Goal: Task Accomplishment & Management: Use online tool/utility

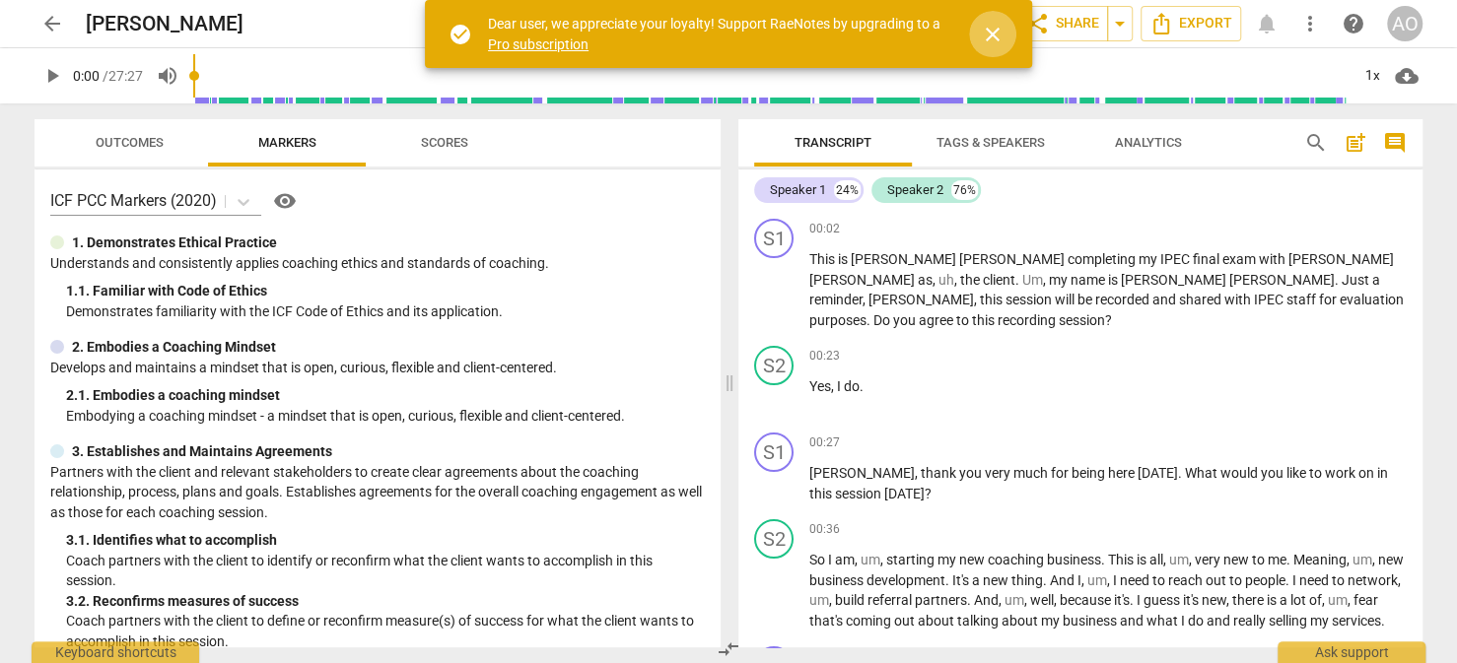
click at [992, 35] on span "close" at bounding box center [993, 35] width 24 height 24
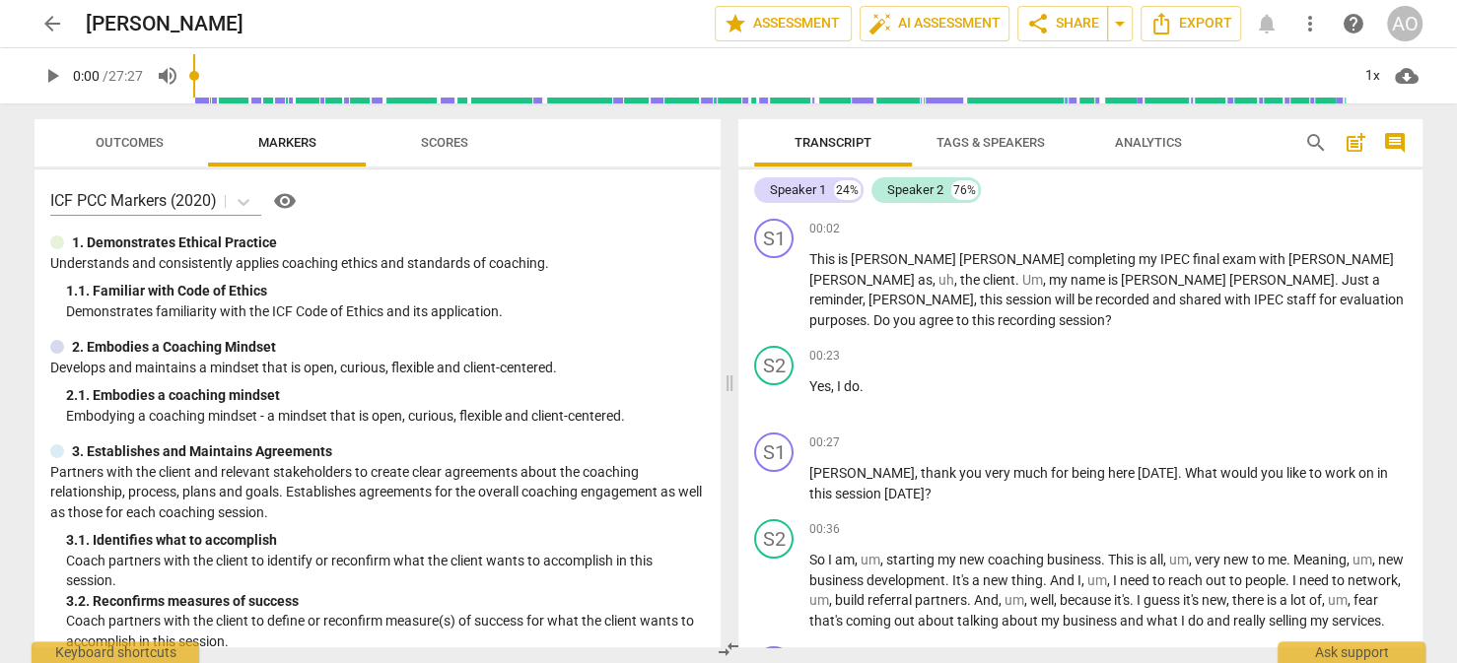
click at [994, 137] on span "Tags & Speakers" at bounding box center [991, 142] width 108 height 15
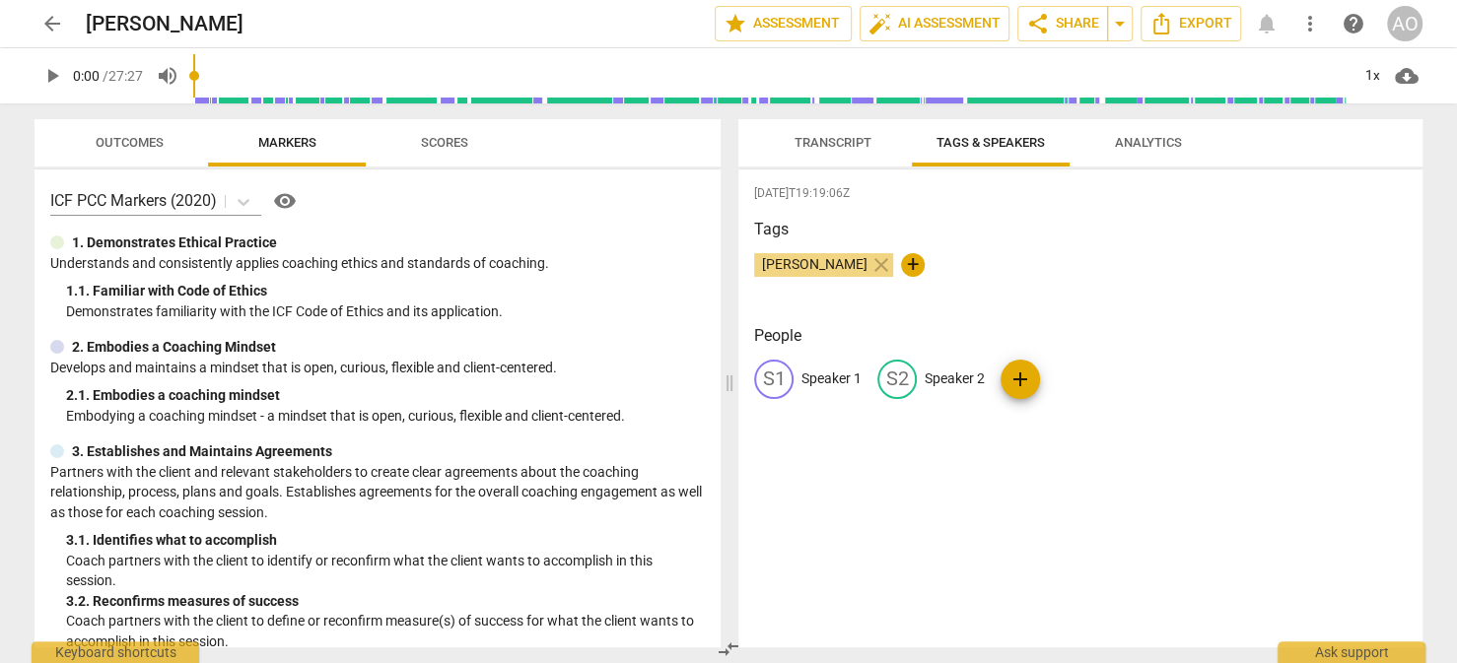
click at [834, 377] on p "Speaker 1" at bounding box center [831, 379] width 60 height 21
type input "Coach [PERSON_NAME]"
click at [1099, 380] on p "Speaker 2" at bounding box center [1083, 379] width 60 height 21
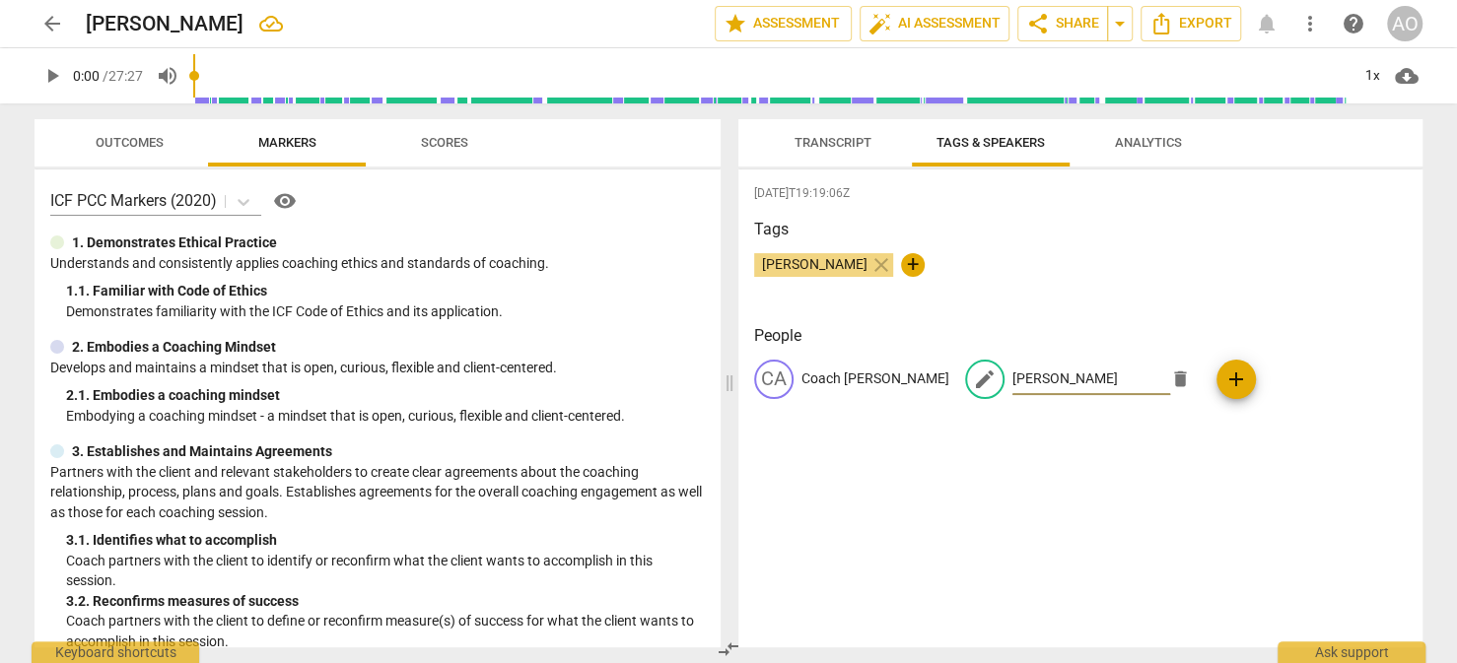
type input "[PERSON_NAME]"
click at [1137, 147] on span "Analytics" at bounding box center [1148, 142] width 67 height 15
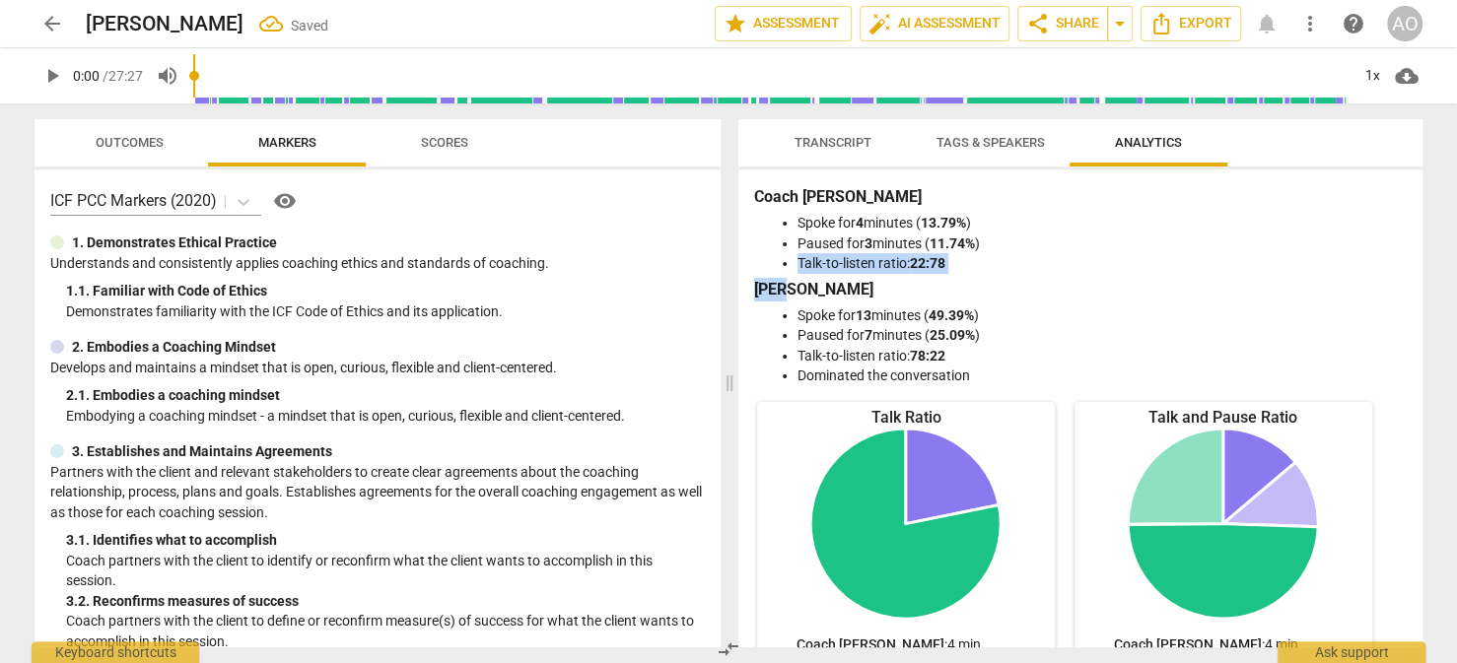
drag, startPoint x: 1414, startPoint y: 251, endPoint x: 1415, endPoint y: 301, distance: 49.3
click at [1415, 301] on div "Coach [PERSON_NAME] for 4 minutes ( 13.79% ) Paused for 3 minutes ( 11.74% ) Ta…" at bounding box center [1080, 409] width 684 height 478
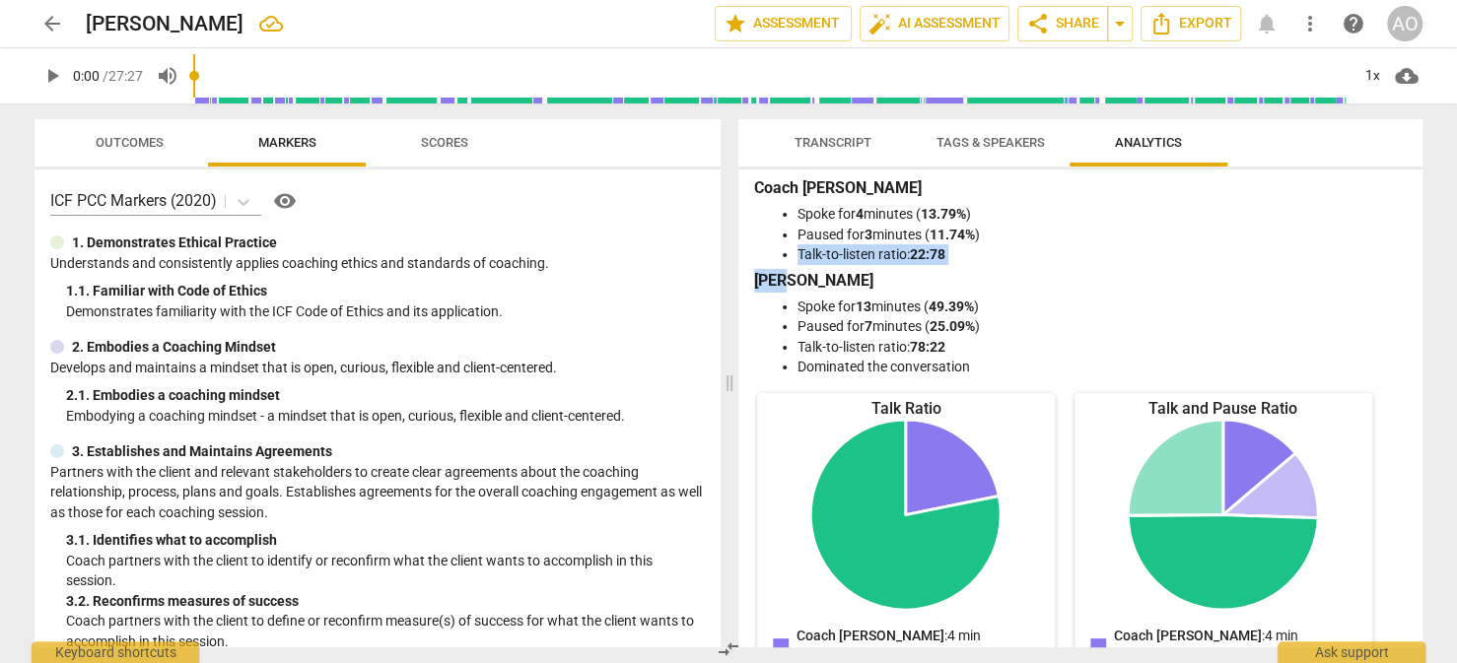
scroll to position [16, 0]
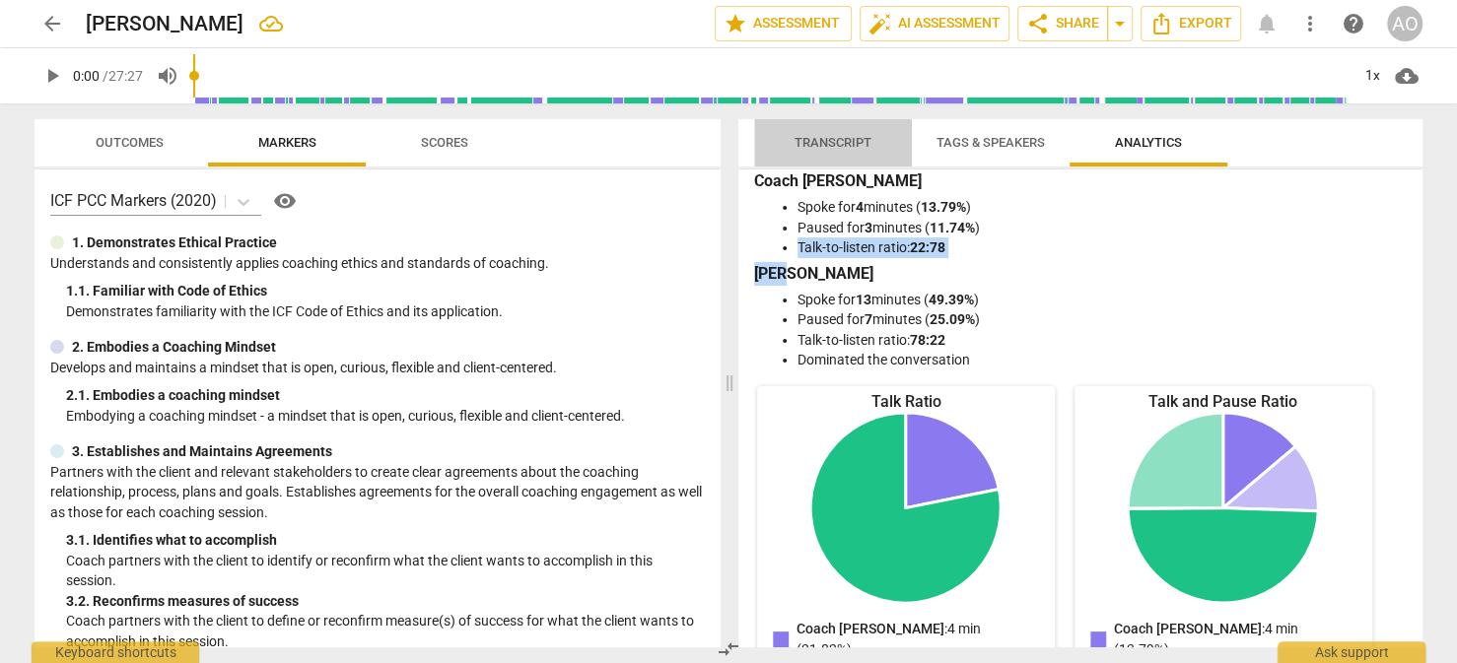
click at [862, 146] on span "Transcript" at bounding box center [833, 142] width 77 height 15
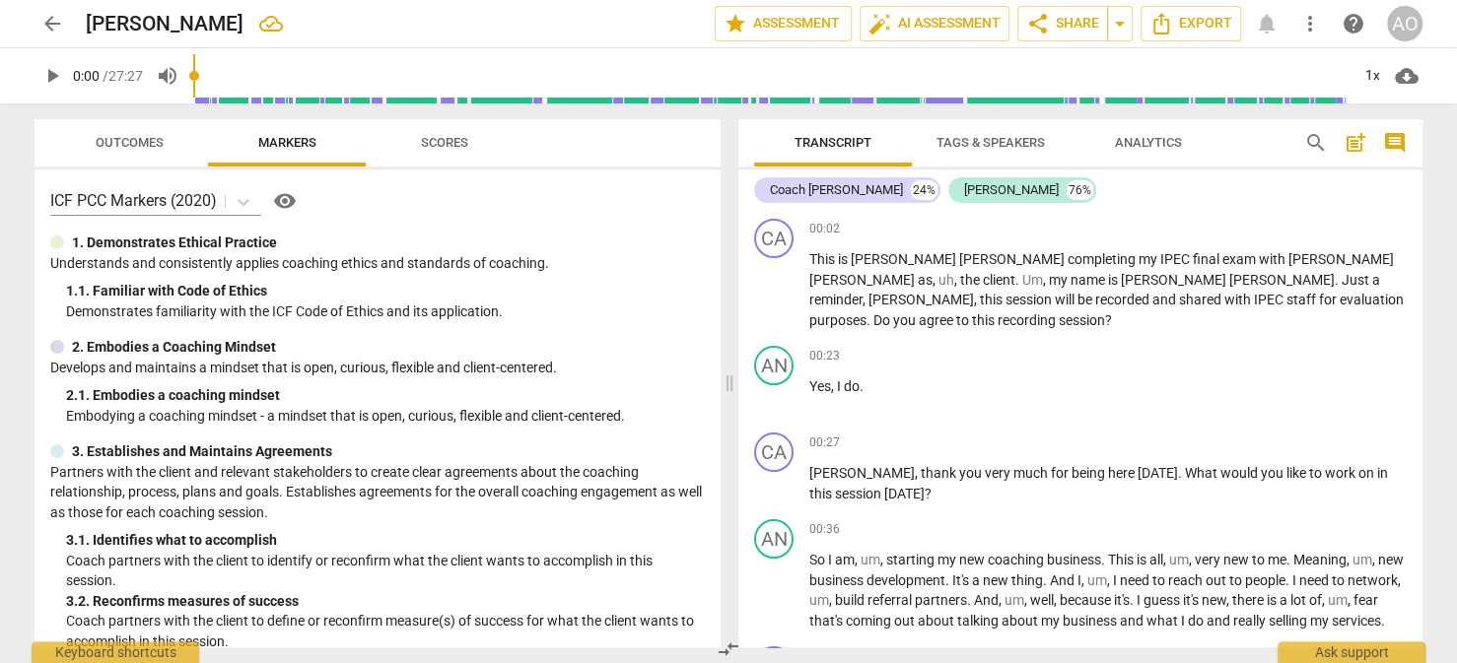
click at [956, 150] on span "Tags & Speakers" at bounding box center [991, 143] width 156 height 27
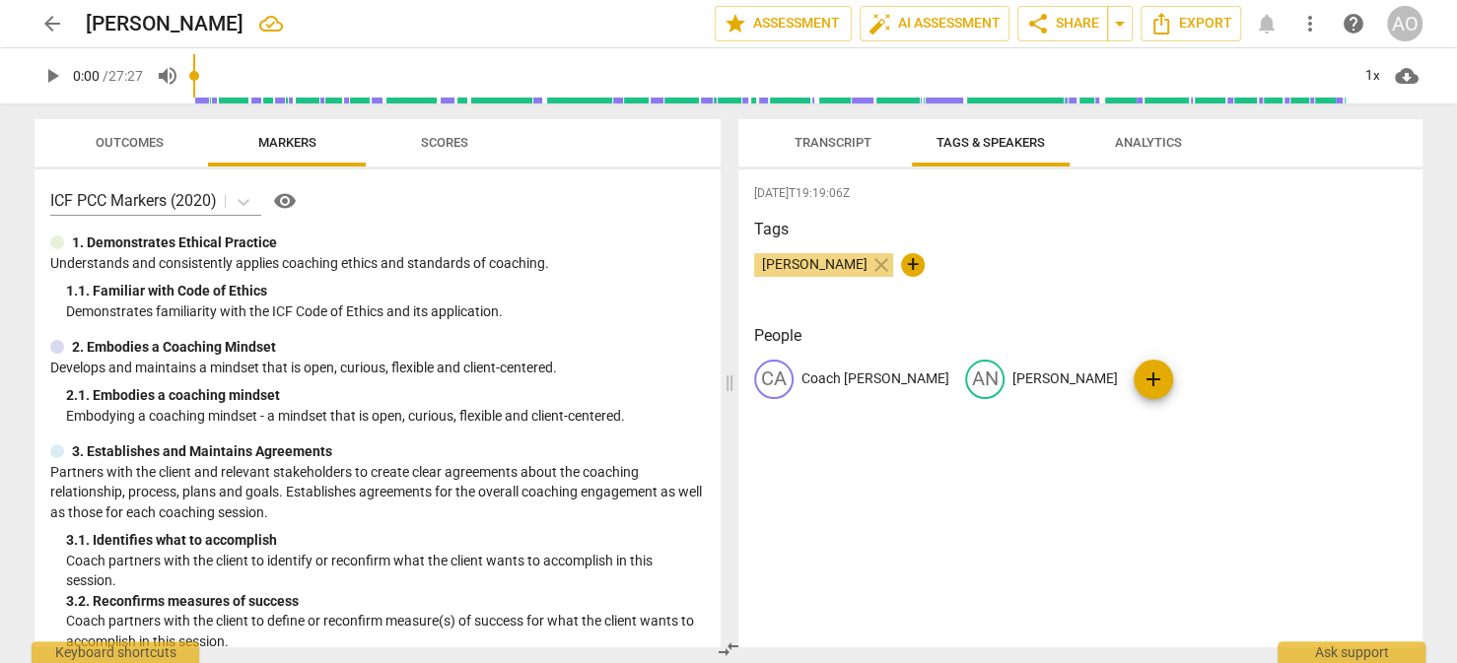
click at [1151, 140] on span "Analytics" at bounding box center [1148, 142] width 67 height 15
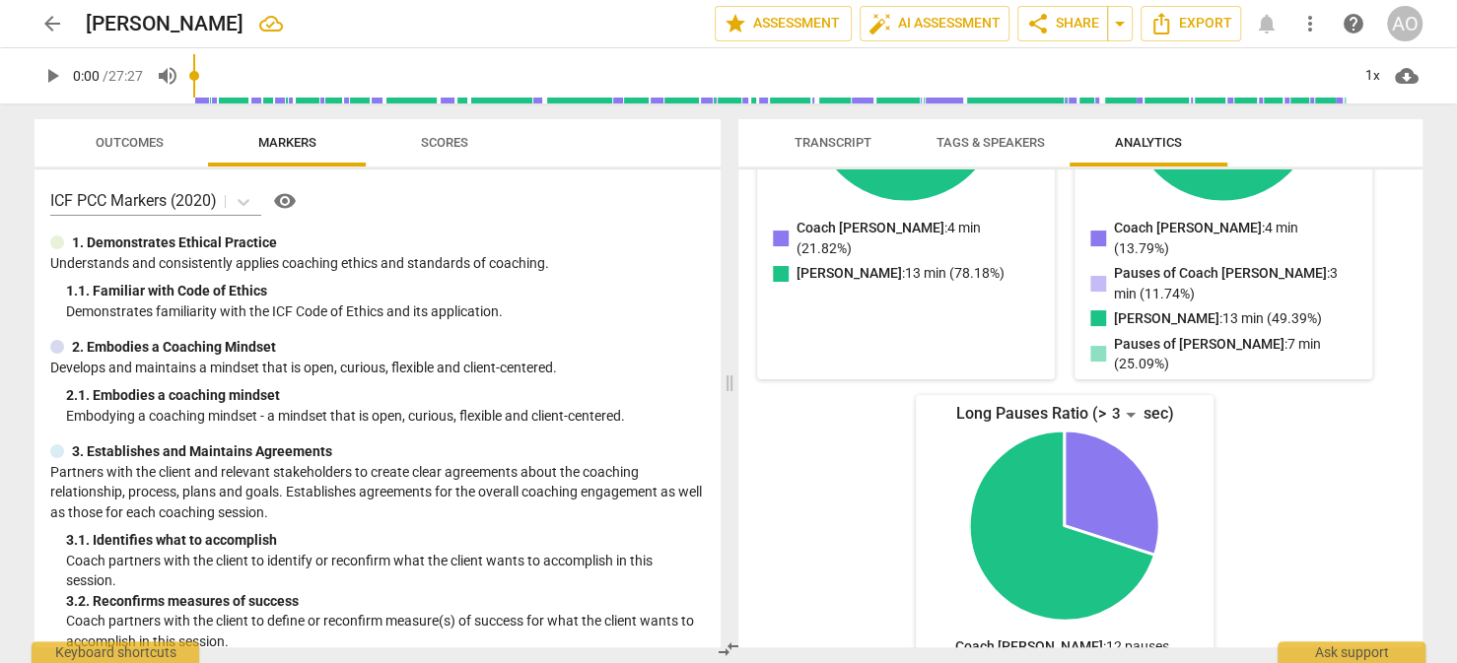
scroll to position [433, 0]
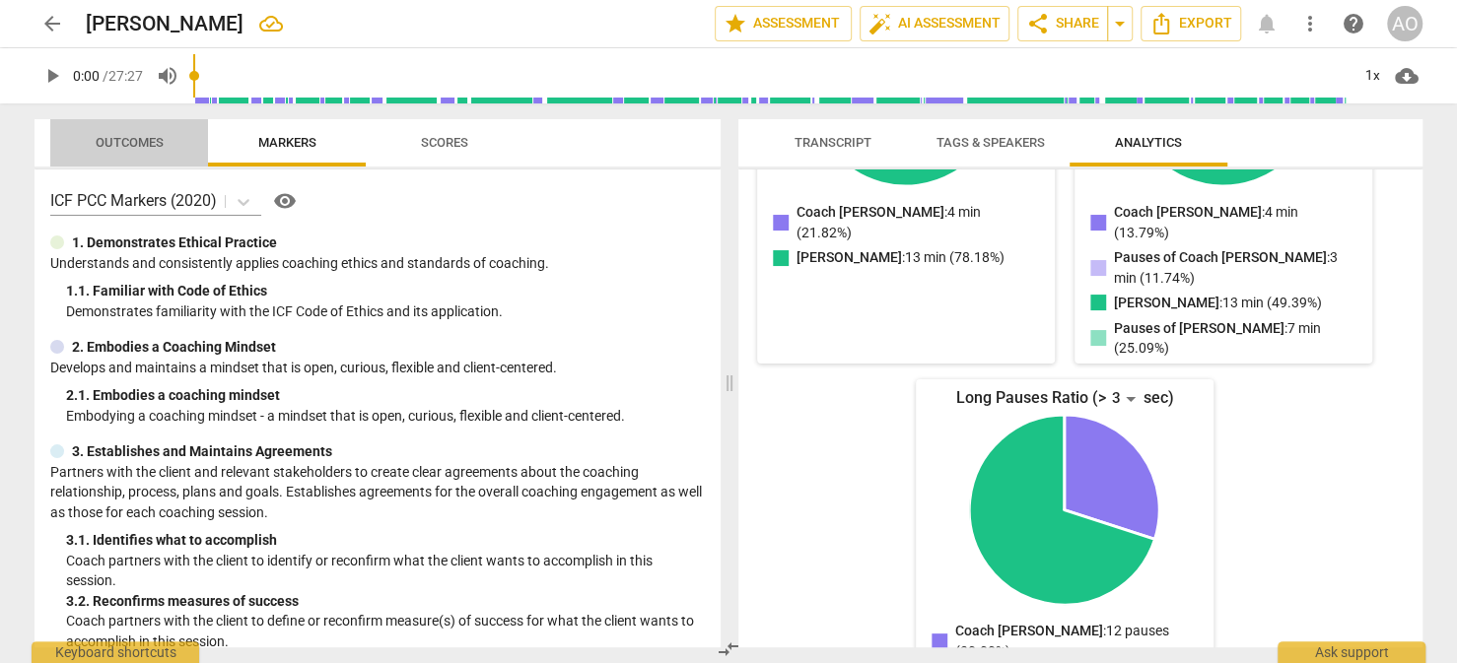
click at [155, 140] on span "Outcomes" at bounding box center [130, 142] width 68 height 15
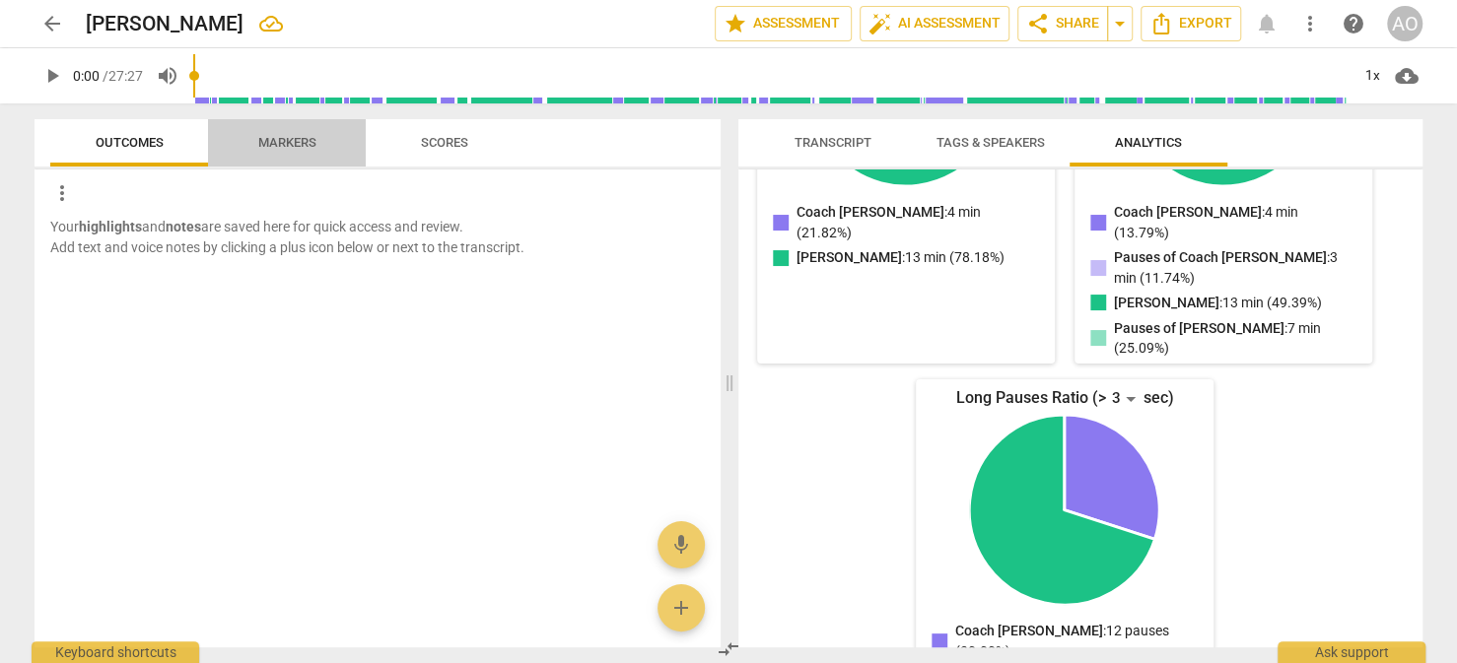
click at [292, 143] on span "Markers" at bounding box center [287, 142] width 58 height 15
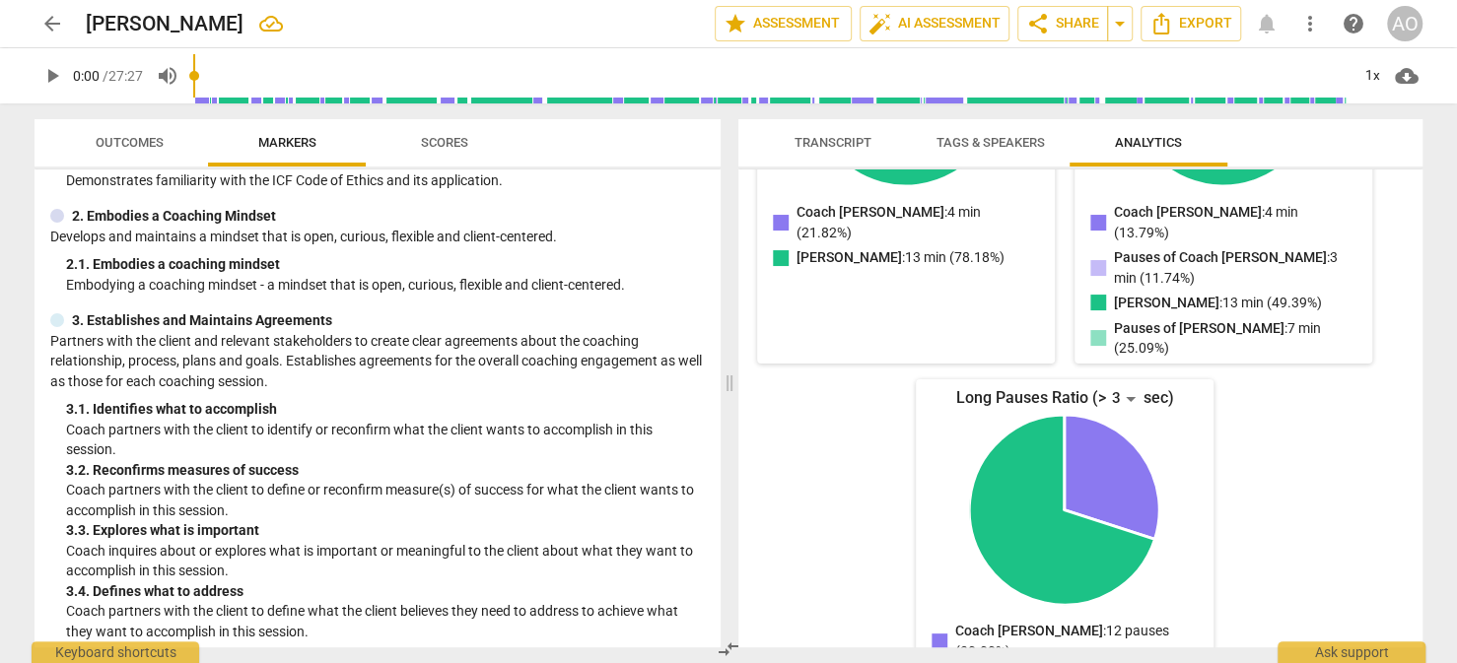
scroll to position [0, 0]
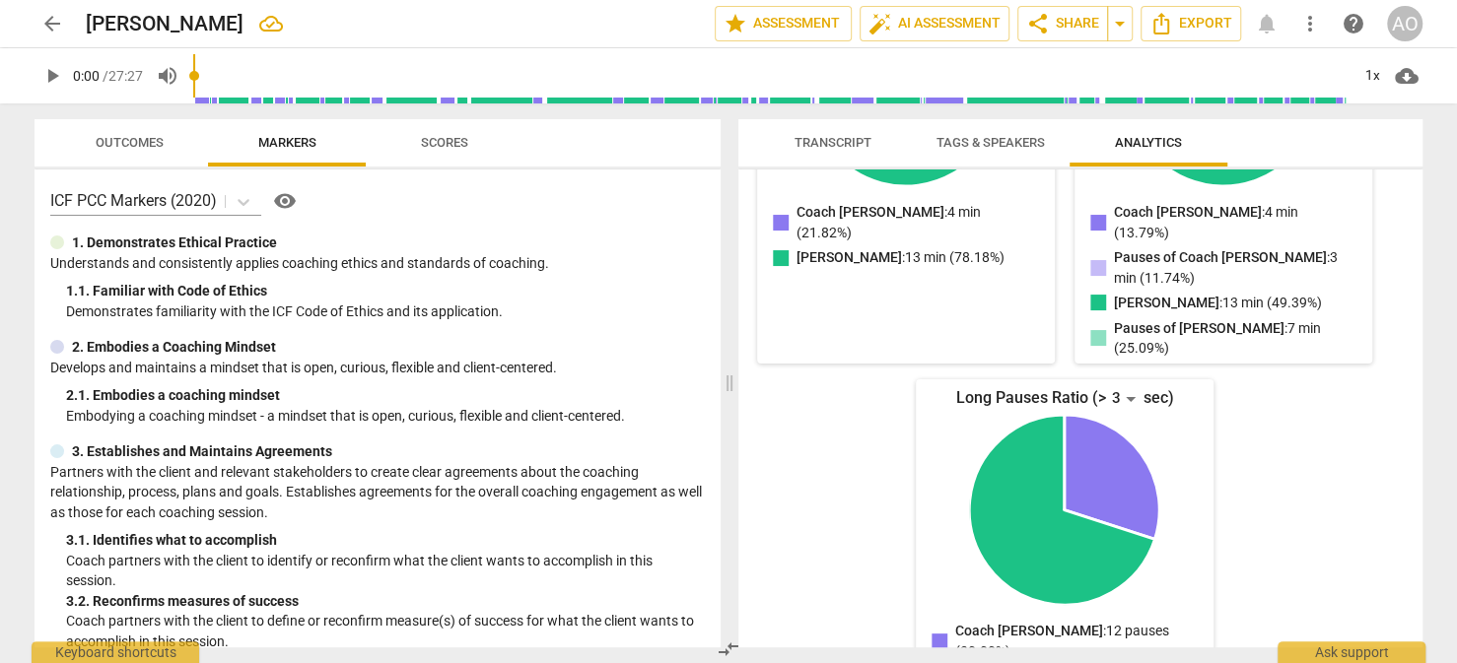
click at [464, 140] on span "Scores" at bounding box center [444, 142] width 47 height 15
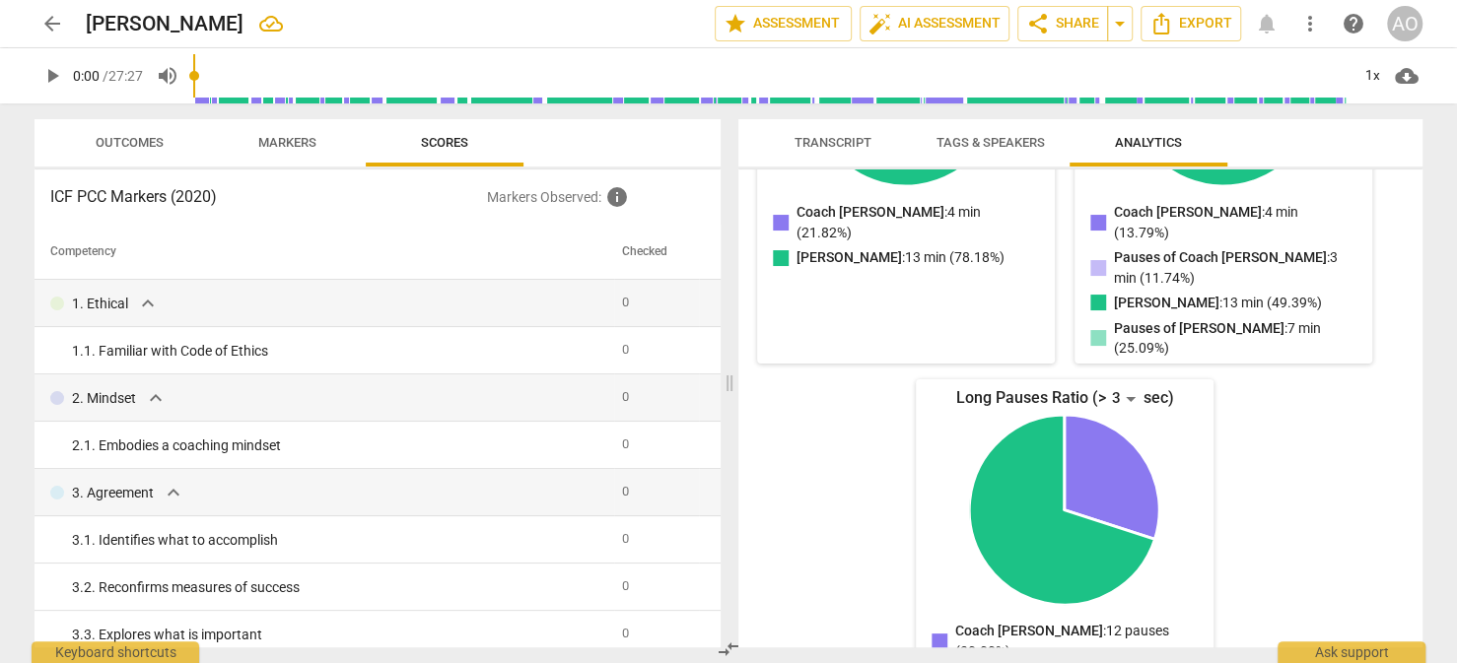
drag, startPoint x: 306, startPoint y: 133, endPoint x: 287, endPoint y: 140, distance: 20.0
click at [306, 134] on span "Markers" at bounding box center [287, 143] width 105 height 27
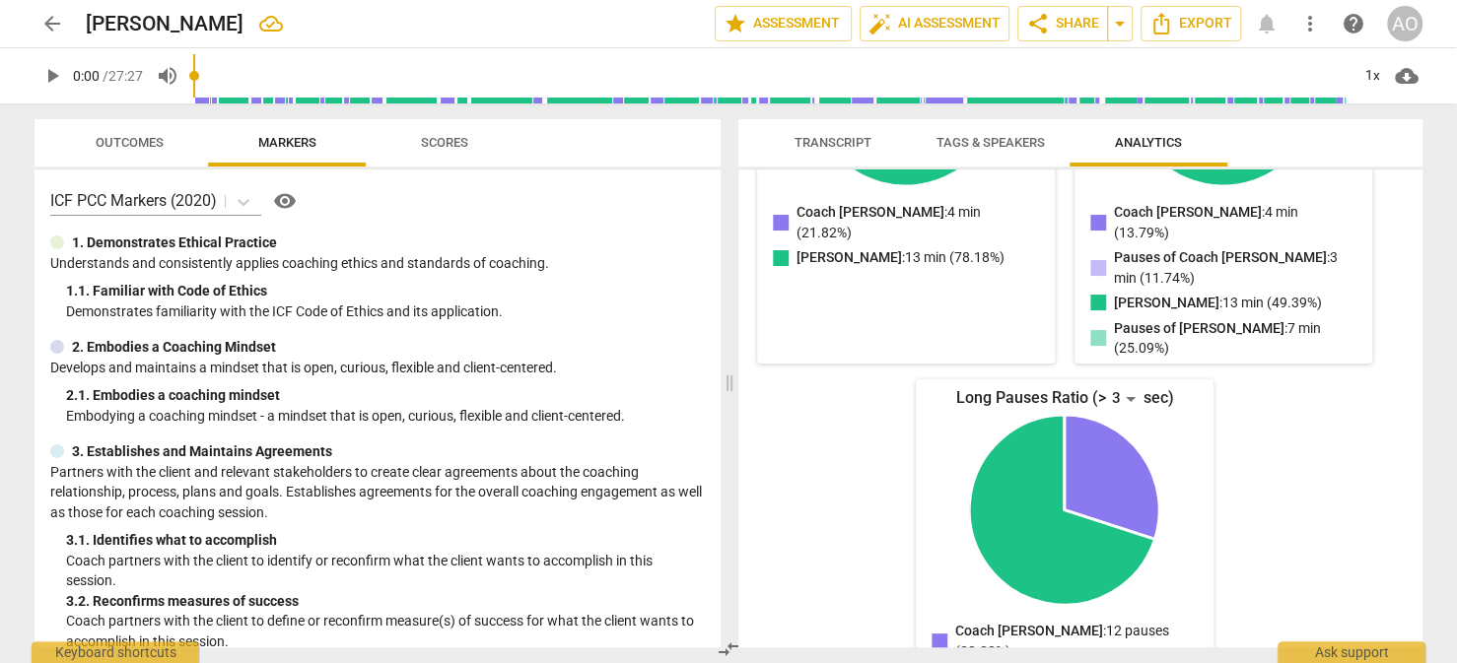
click at [111, 146] on span "Outcomes" at bounding box center [130, 142] width 68 height 15
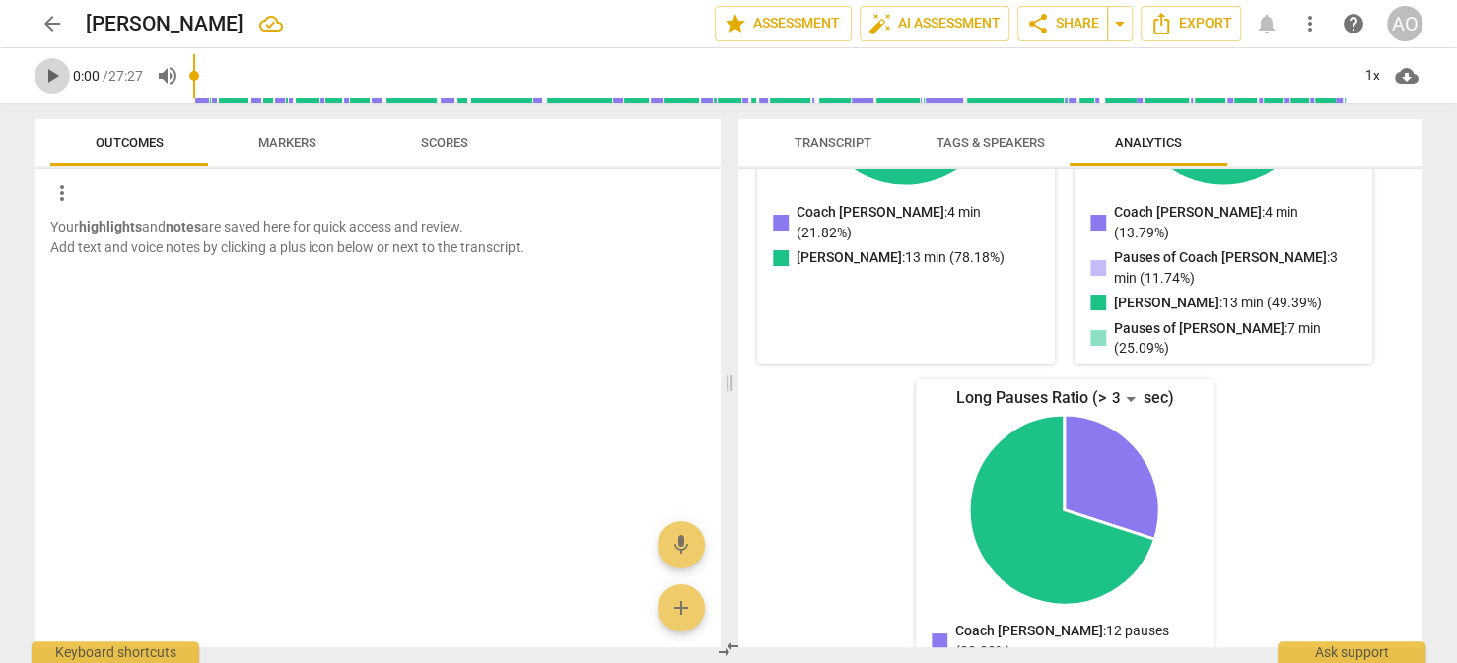
click at [59, 75] on span "play_arrow" at bounding box center [52, 76] width 24 height 24
click at [269, 153] on span "Markers" at bounding box center [287, 143] width 105 height 27
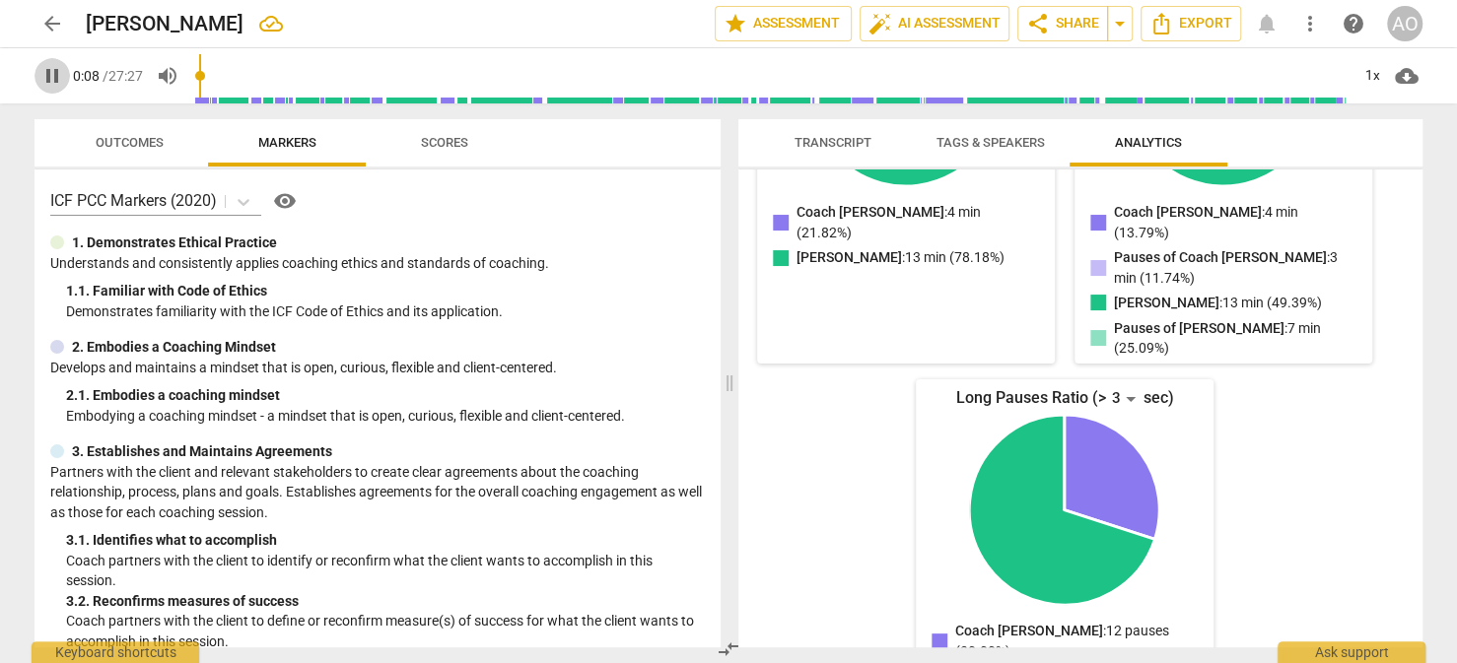
click at [45, 72] on span "pause" at bounding box center [52, 76] width 24 height 24
type input "9"
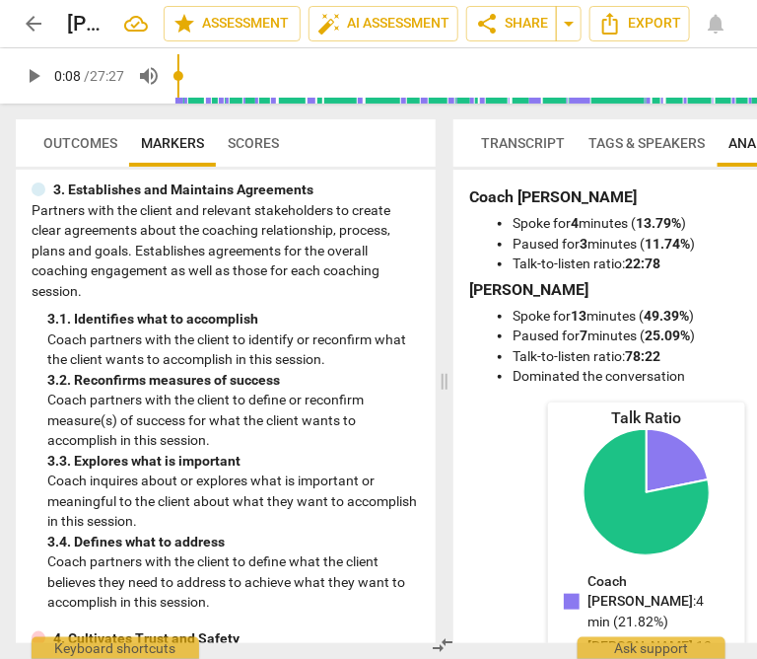
scroll to position [262, 0]
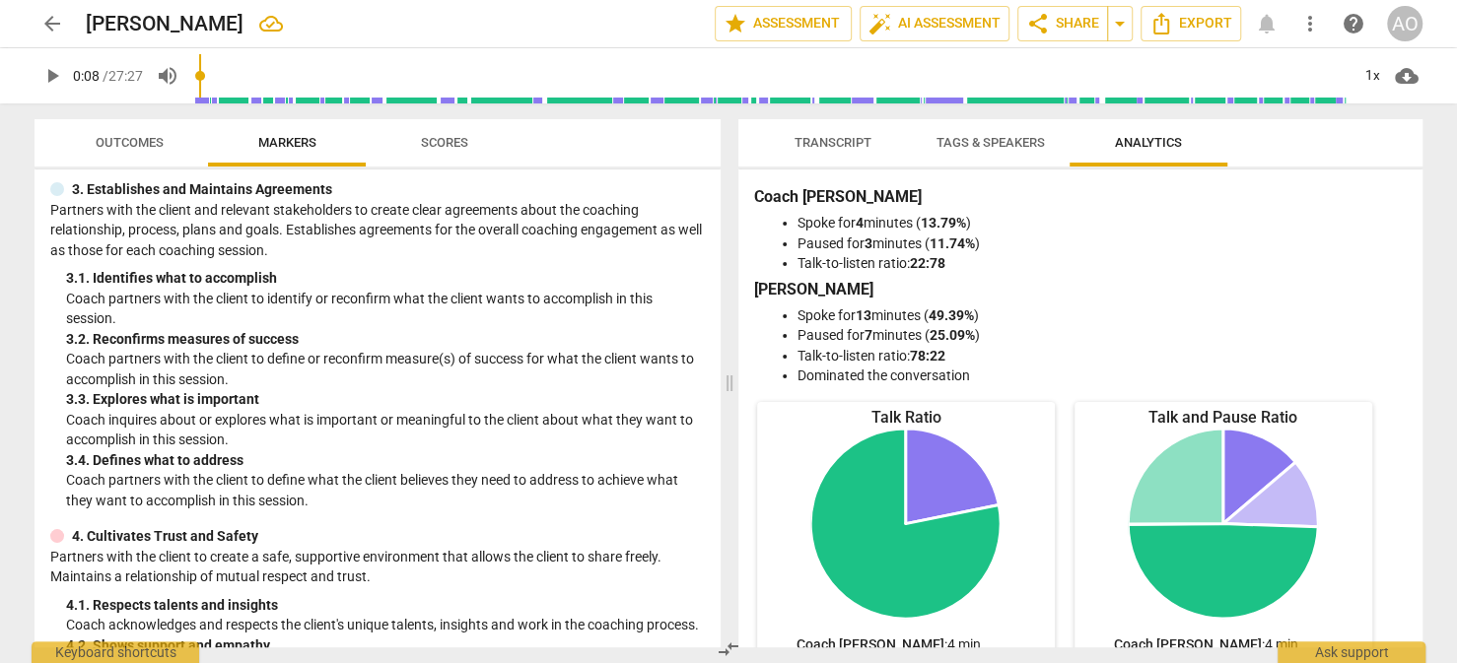
click at [1009, 150] on span "Tags & Speakers" at bounding box center [991, 143] width 156 height 27
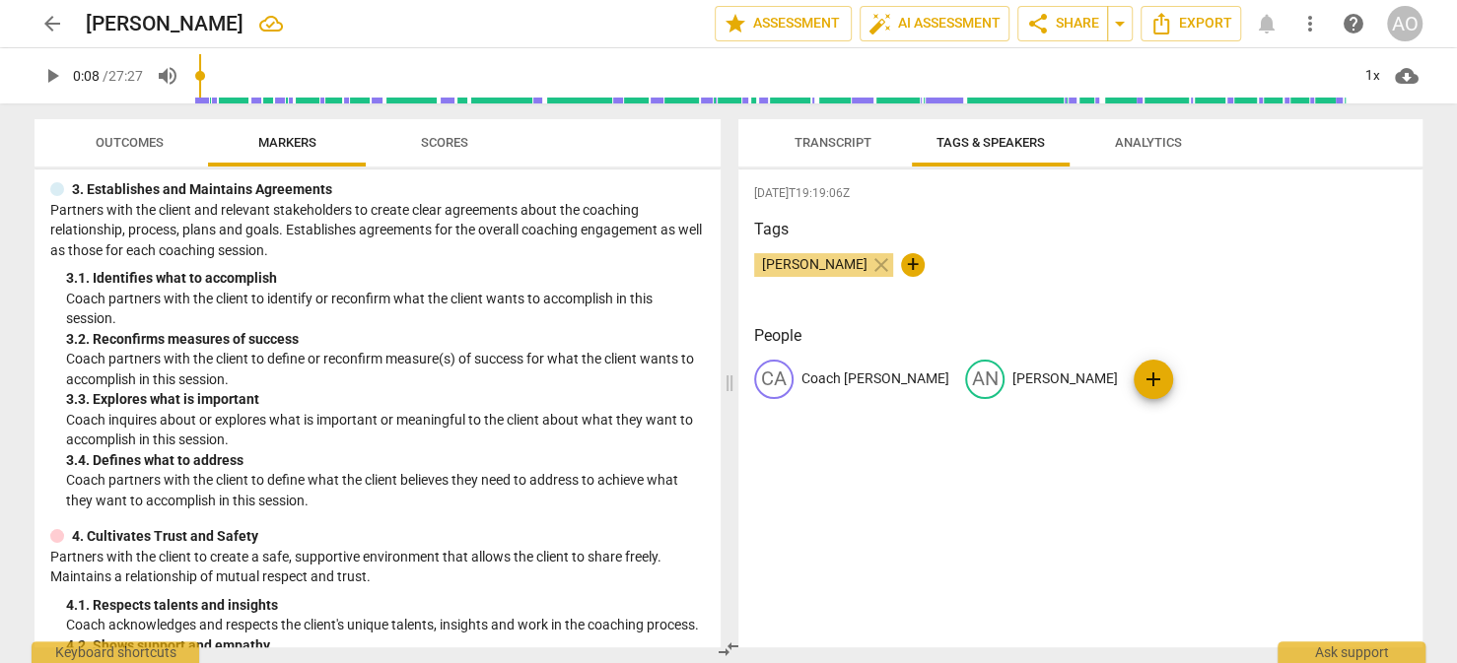
scroll to position [343, 0]
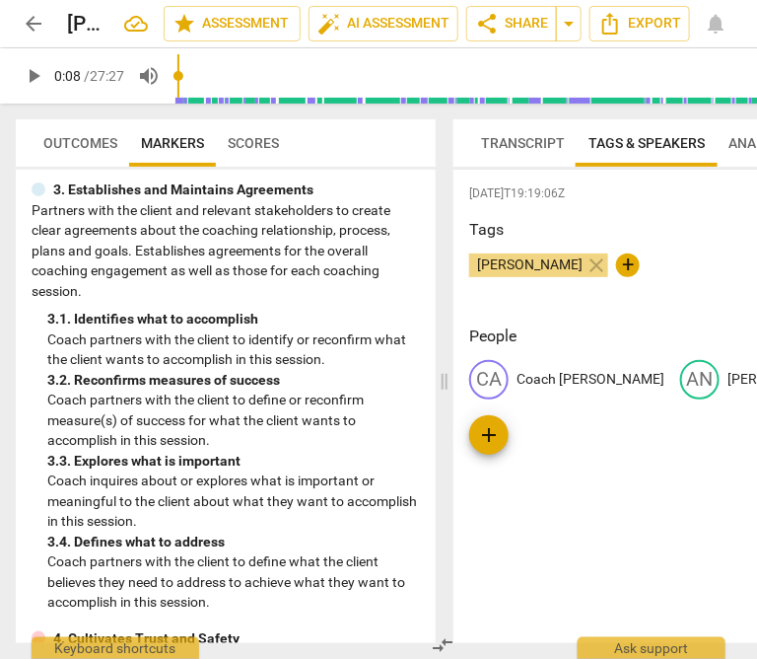
click at [616, 265] on span "+" at bounding box center [628, 265] width 24 height 24
type input "Final Exam"
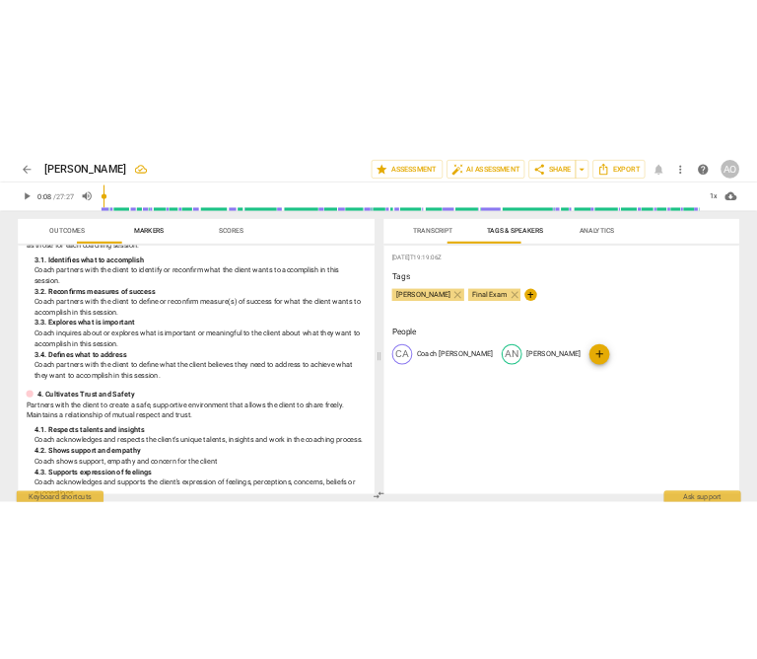
scroll to position [262, 0]
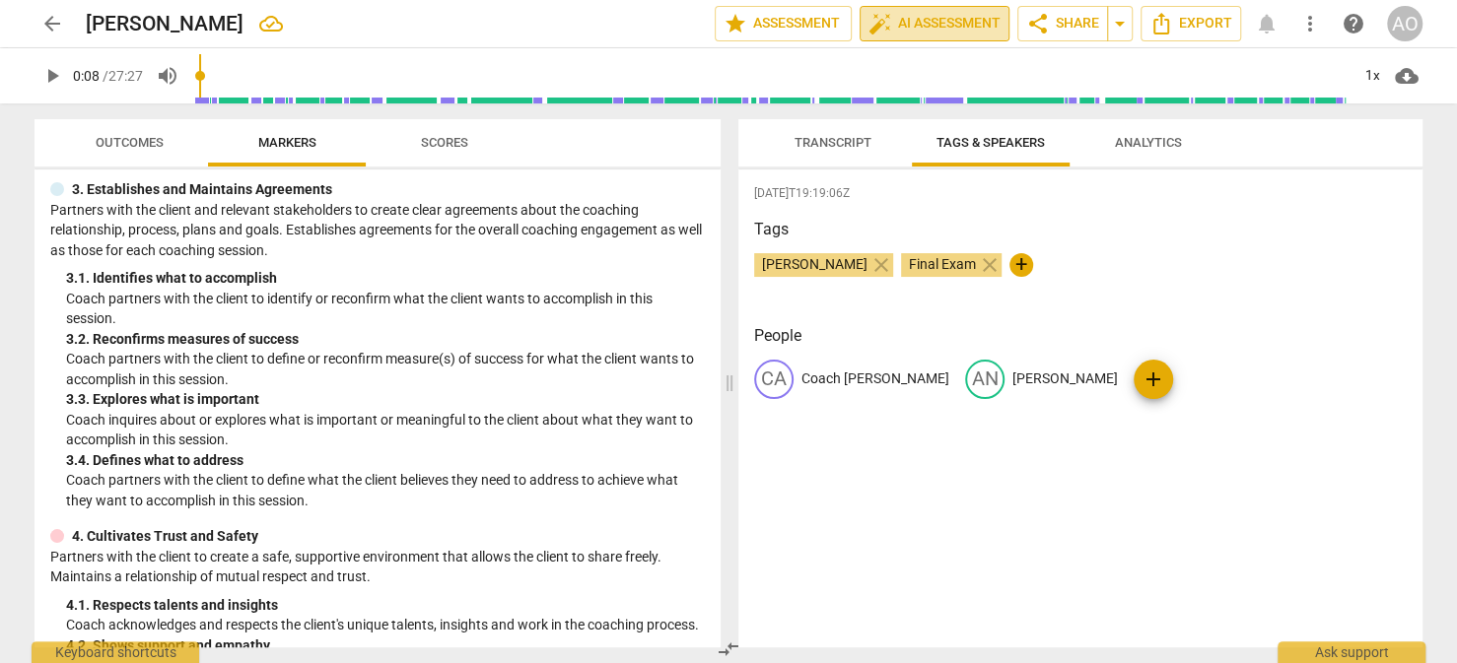
click at [949, 14] on span "auto_fix_high AI Assessment" at bounding box center [935, 24] width 132 height 24
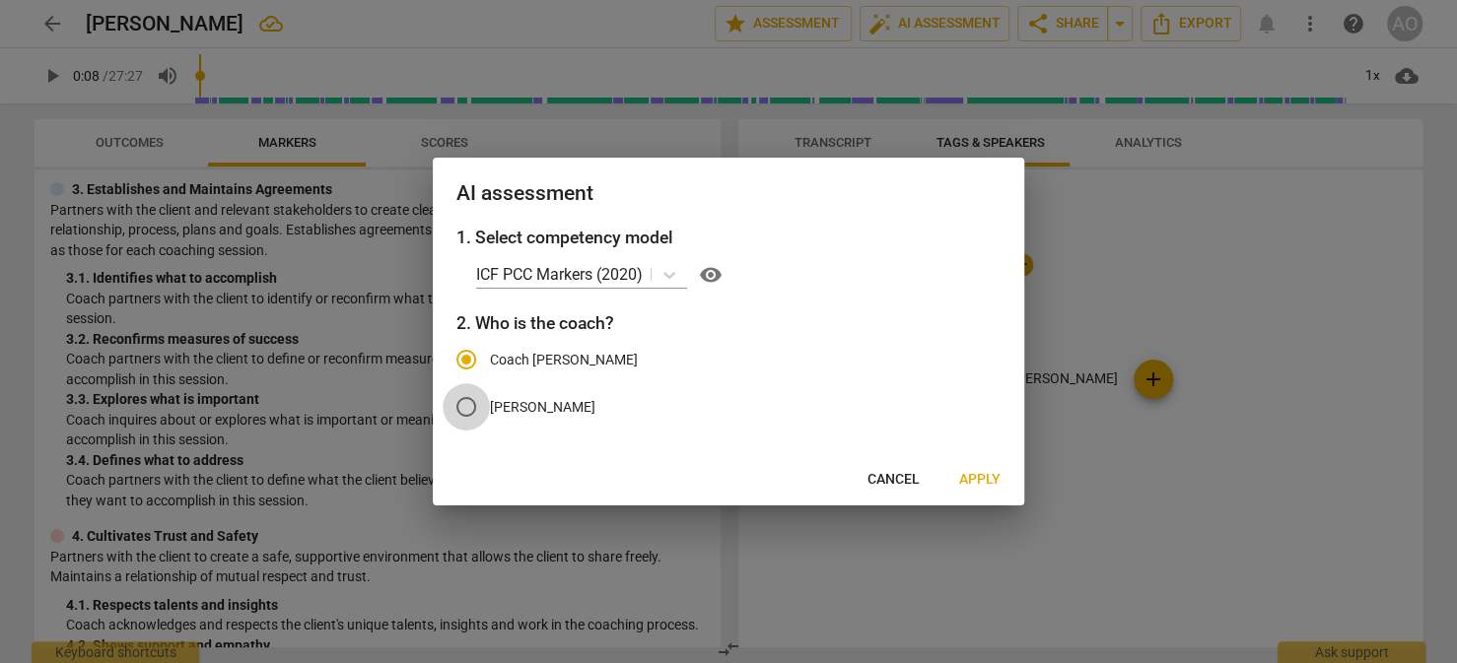
click at [472, 406] on input "[PERSON_NAME]" at bounding box center [466, 406] width 47 height 47
radio input "true"
click at [467, 357] on input "Coach [PERSON_NAME]" at bounding box center [466, 359] width 47 height 47
radio input "true"
radio input "false"
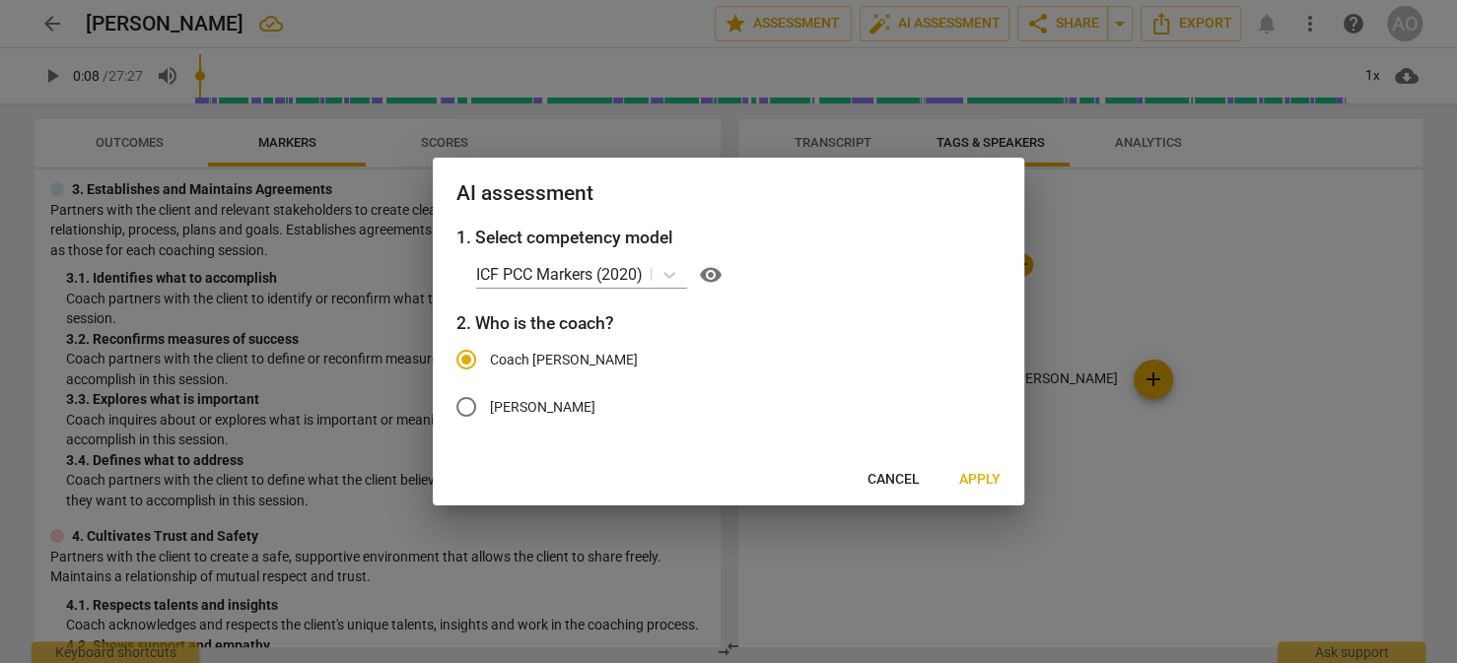
click at [971, 476] on span "Apply" at bounding box center [979, 480] width 41 height 20
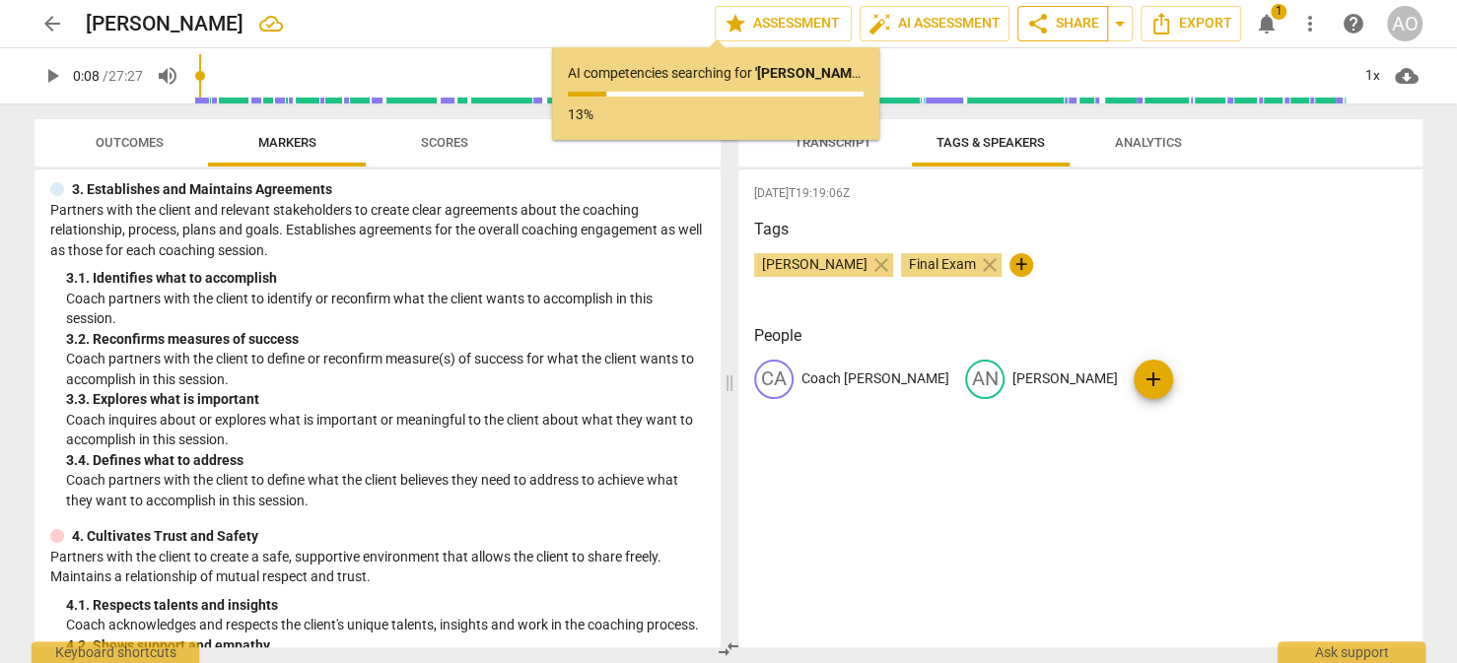
scroll to position [343, 0]
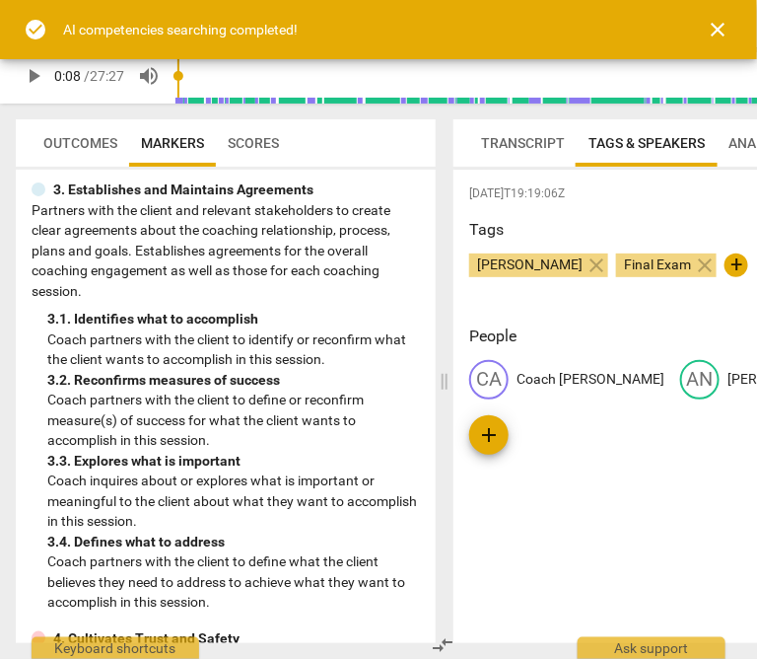
type input "9"
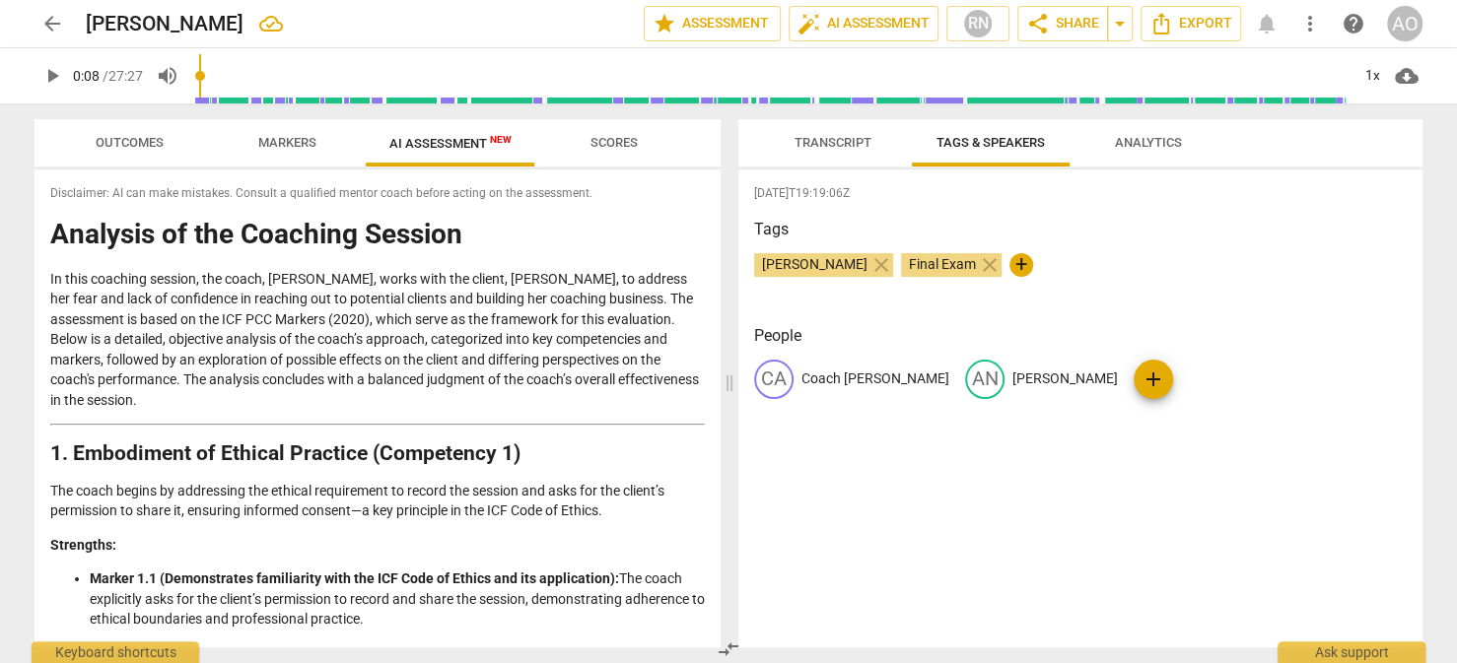
click at [1405, 77] on span "cloud_download" at bounding box center [1407, 76] width 24 height 24
click at [1162, 141] on div at bounding box center [728, 331] width 1457 height 663
click at [854, 147] on span "Transcript" at bounding box center [833, 142] width 77 height 15
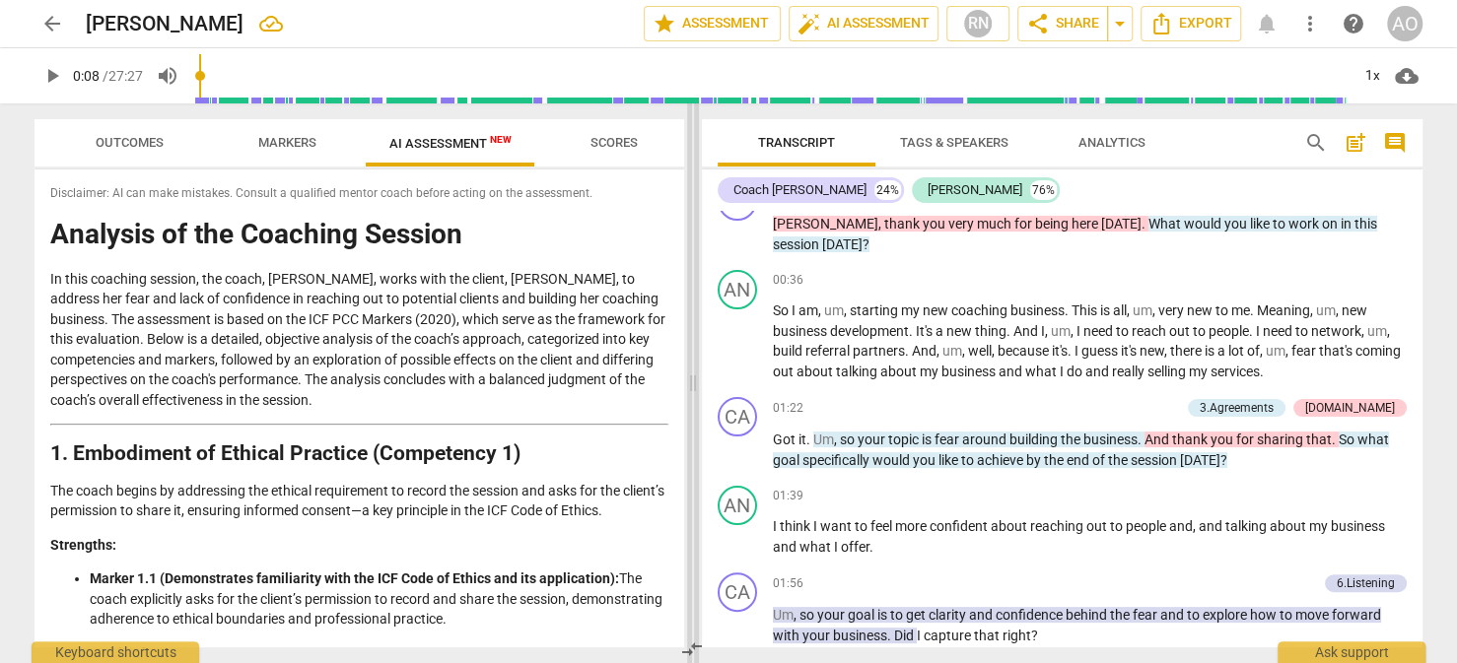
scroll to position [255, 0]
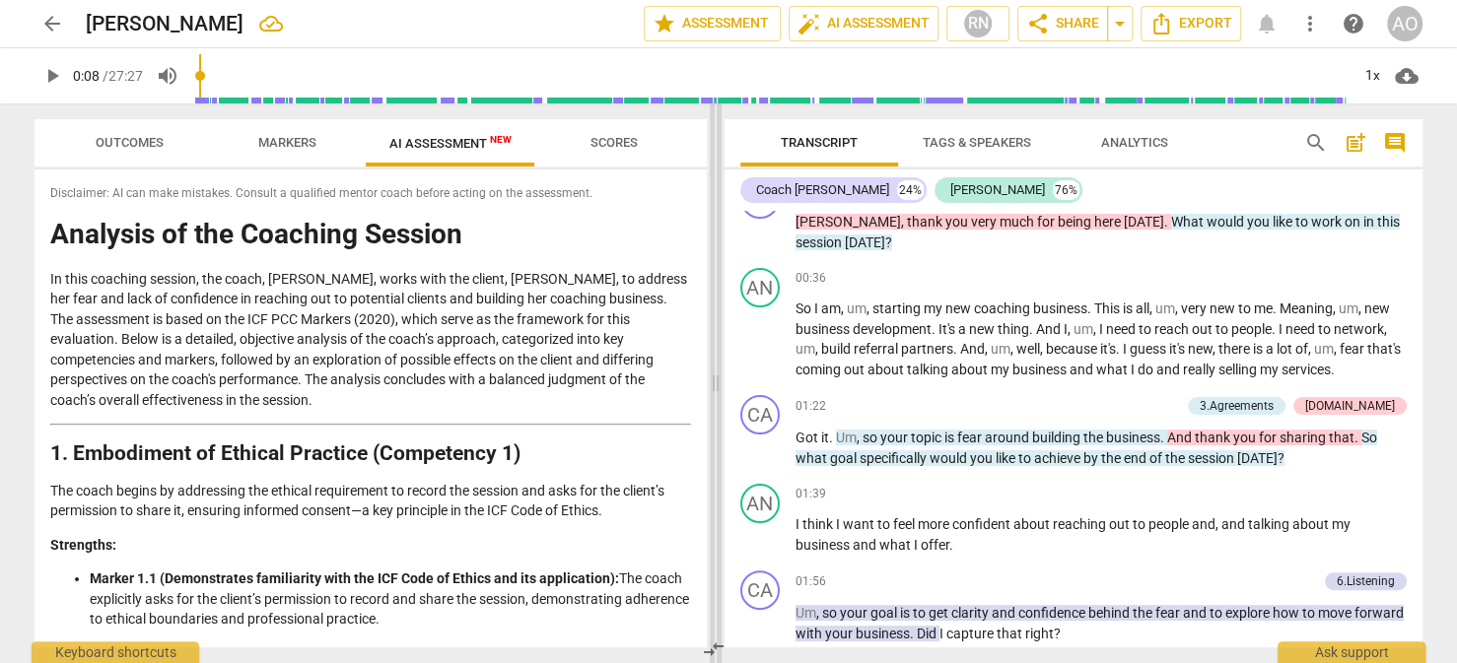
drag, startPoint x: 730, startPoint y: 382, endPoint x: 716, endPoint y: 377, distance: 15.0
click at [716, 377] on span at bounding box center [716, 384] width 12 height 560
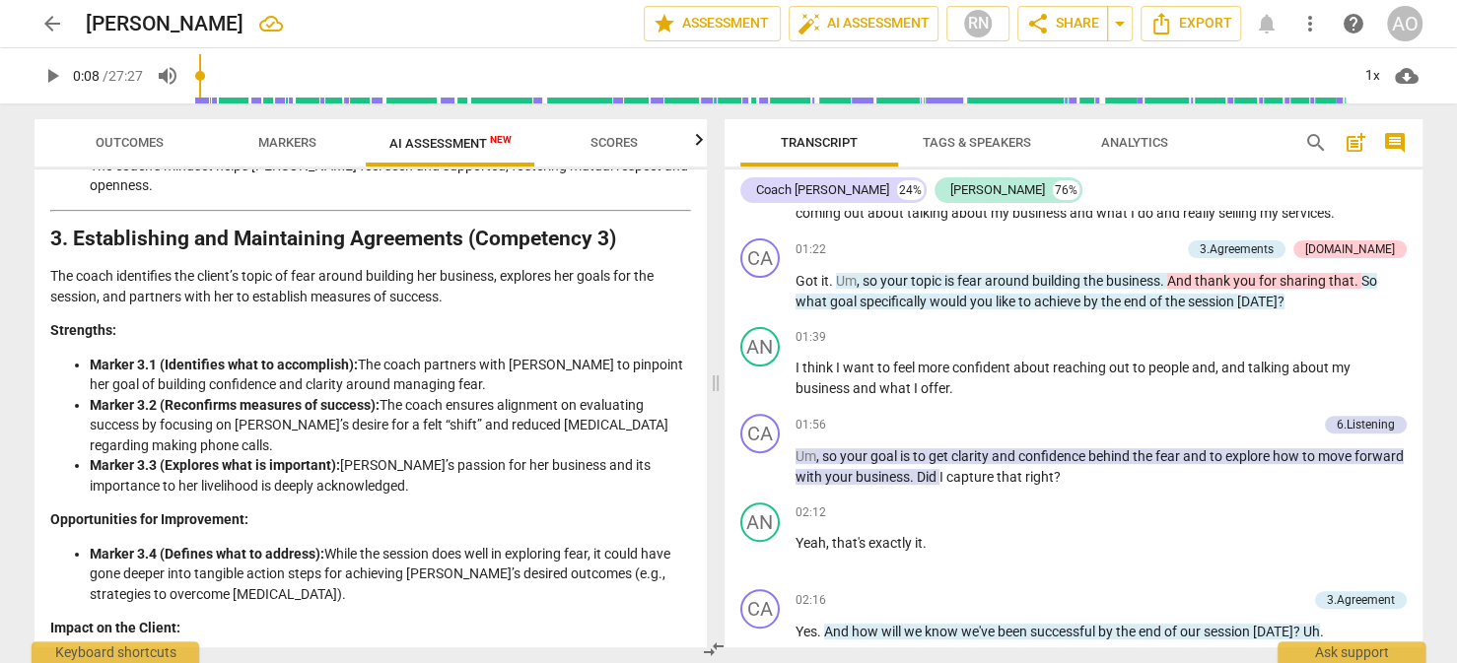
scroll to position [0, 0]
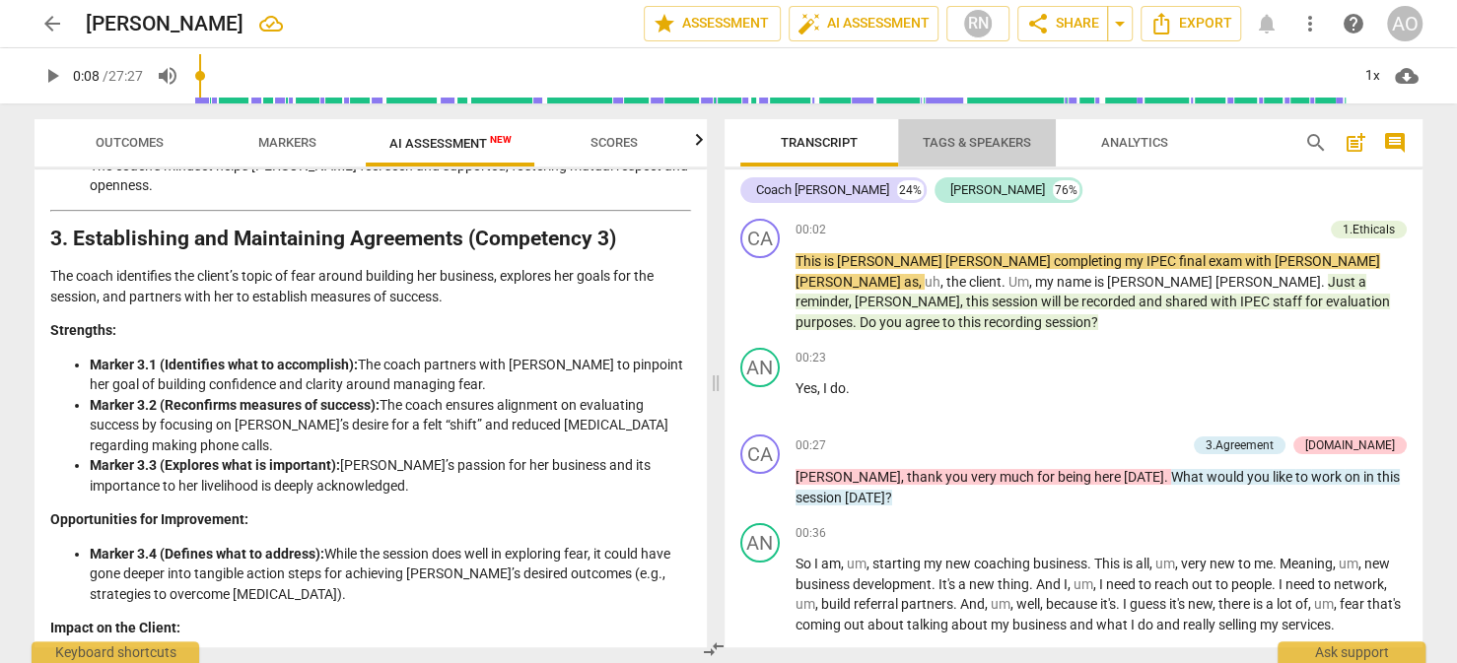
click at [1010, 150] on span "Tags & Speakers" at bounding box center [977, 143] width 156 height 27
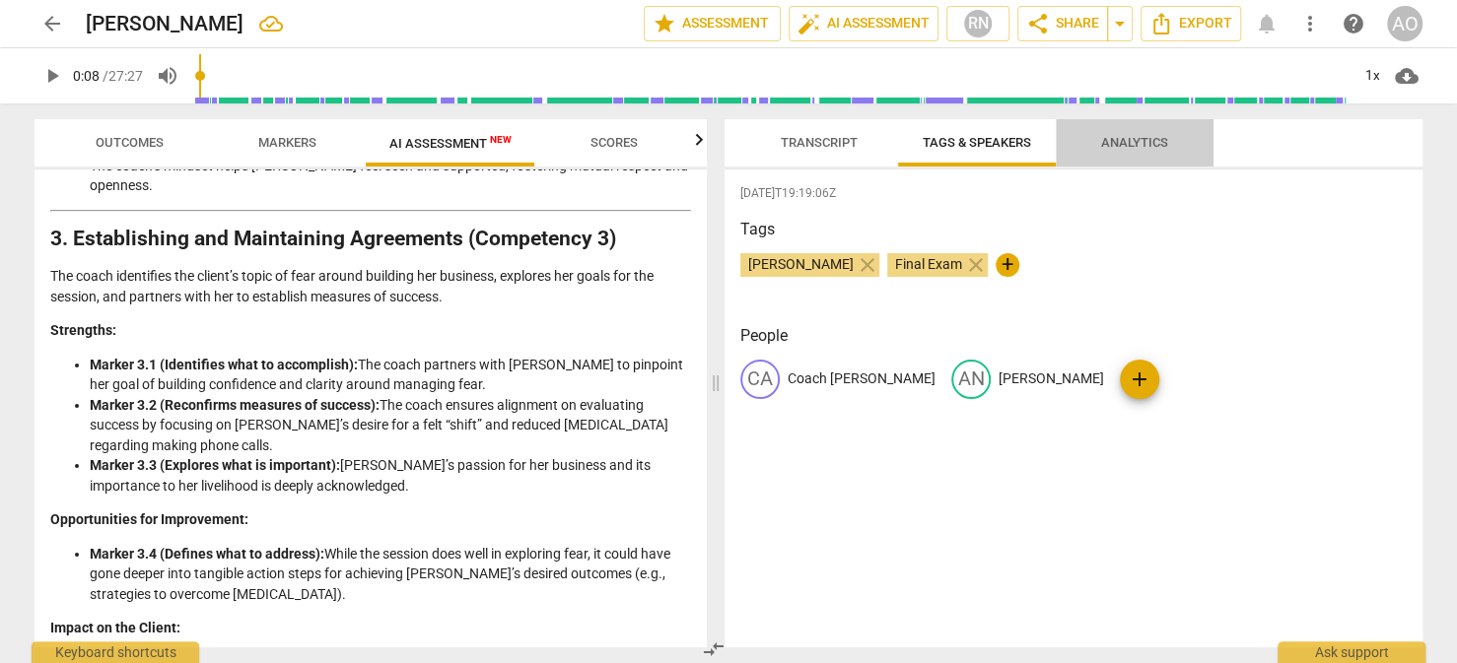
click at [1127, 148] on span "Analytics" at bounding box center [1134, 142] width 67 height 15
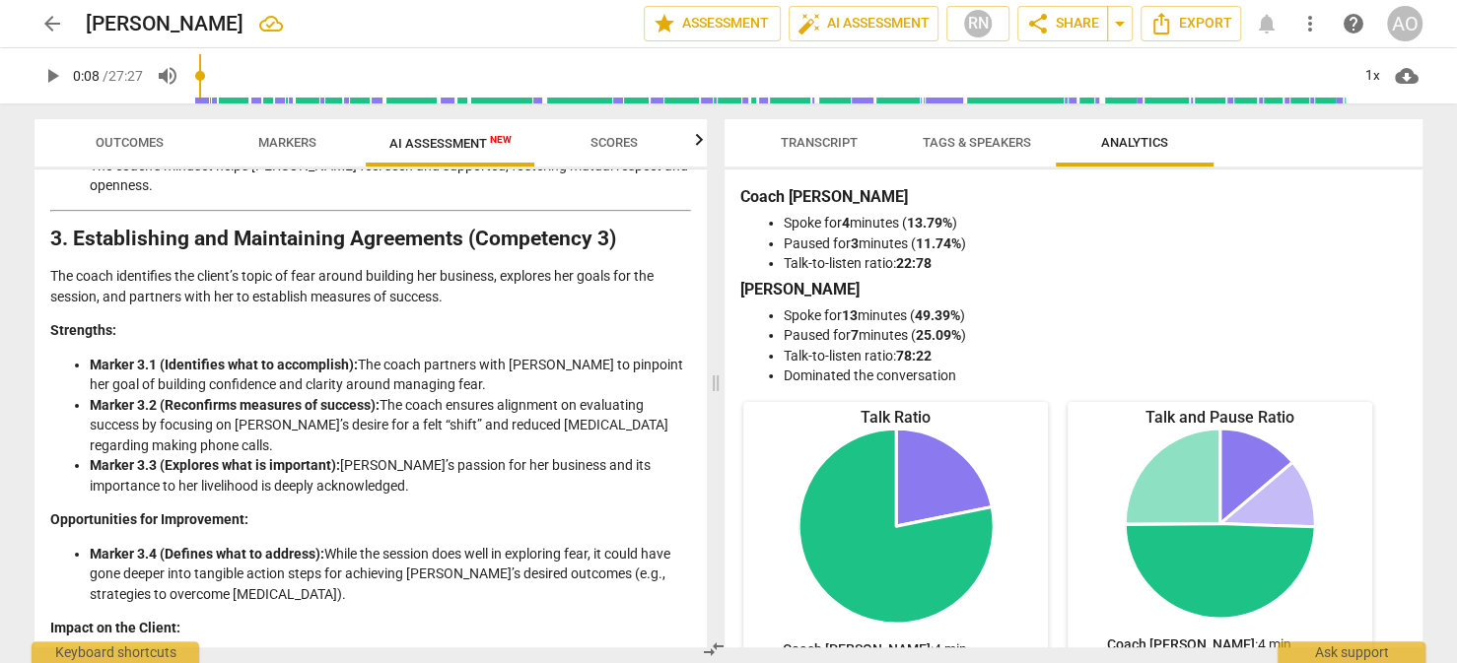
click at [950, 146] on span "Tags & Speakers" at bounding box center [977, 142] width 108 height 15
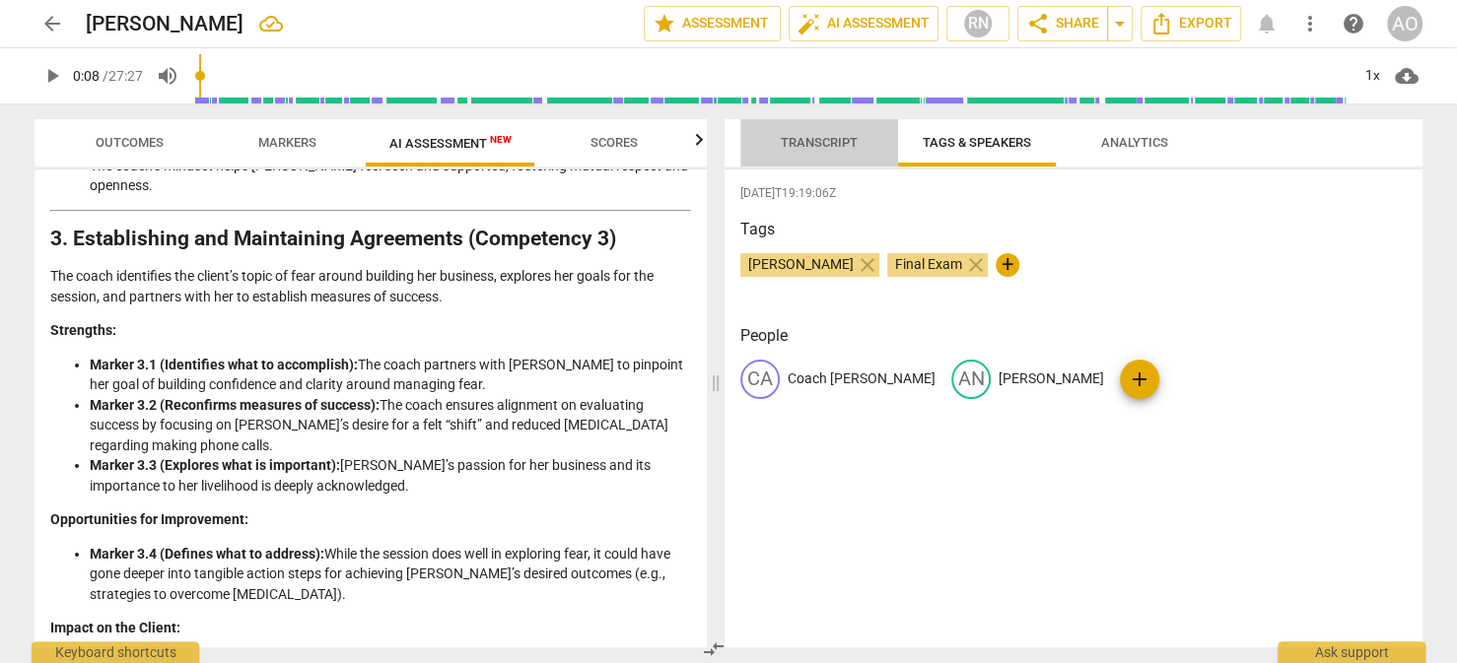
click at [851, 150] on span "Transcript" at bounding box center [819, 143] width 124 height 27
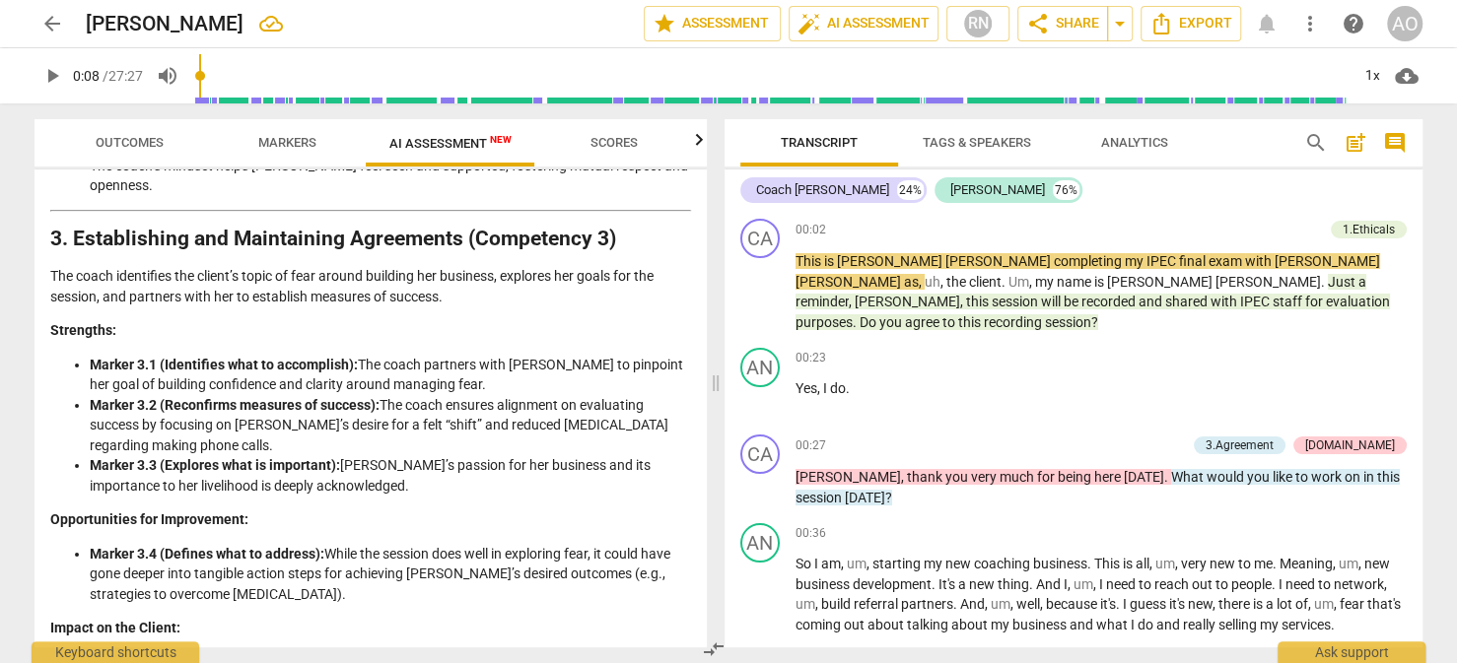
drag, startPoint x: 1415, startPoint y: 223, endPoint x: 1425, endPoint y: 247, distance: 26.9
click at [1426, 285] on div "Transcript Tags & Speakers Analytics search post_add comment Coach [PERSON_NAME…" at bounding box center [1078, 384] width 722 height 560
click at [858, 32] on span "auto_fix_high AI Assessment" at bounding box center [864, 24] width 132 height 24
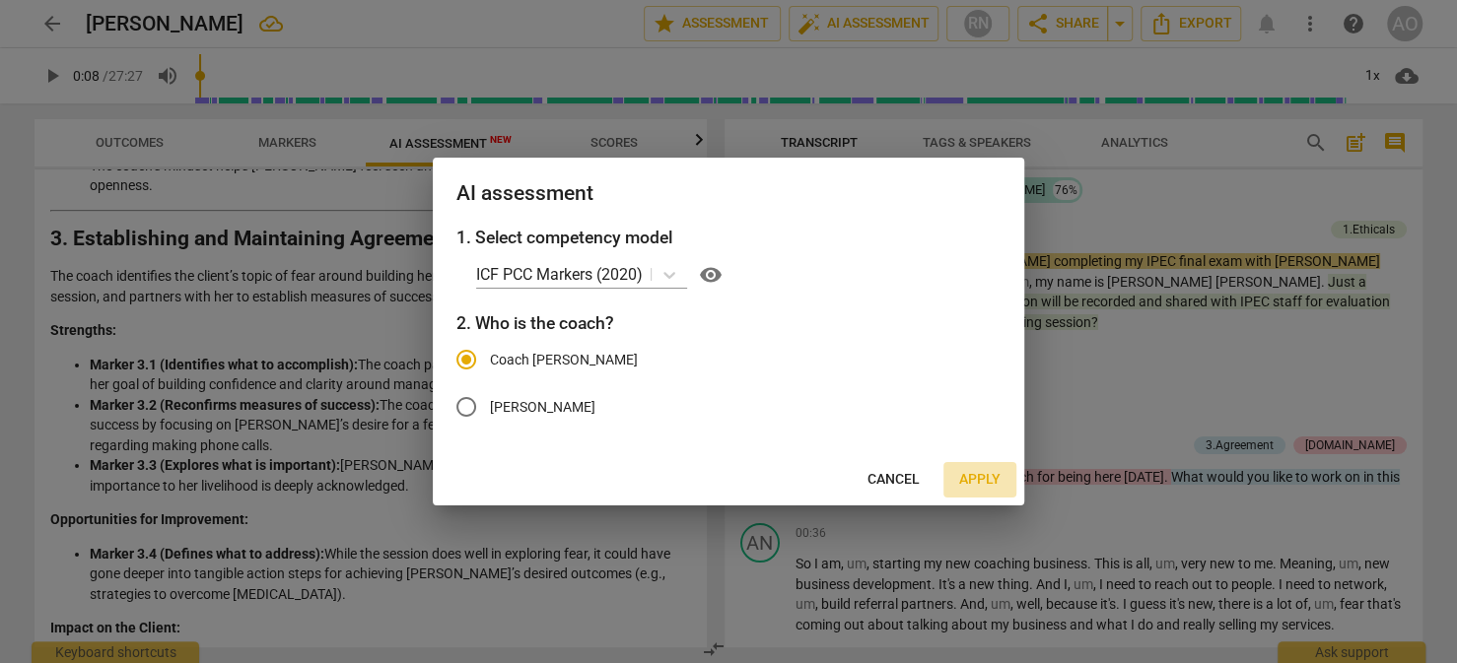
click at [977, 471] on span "Apply" at bounding box center [979, 480] width 41 height 20
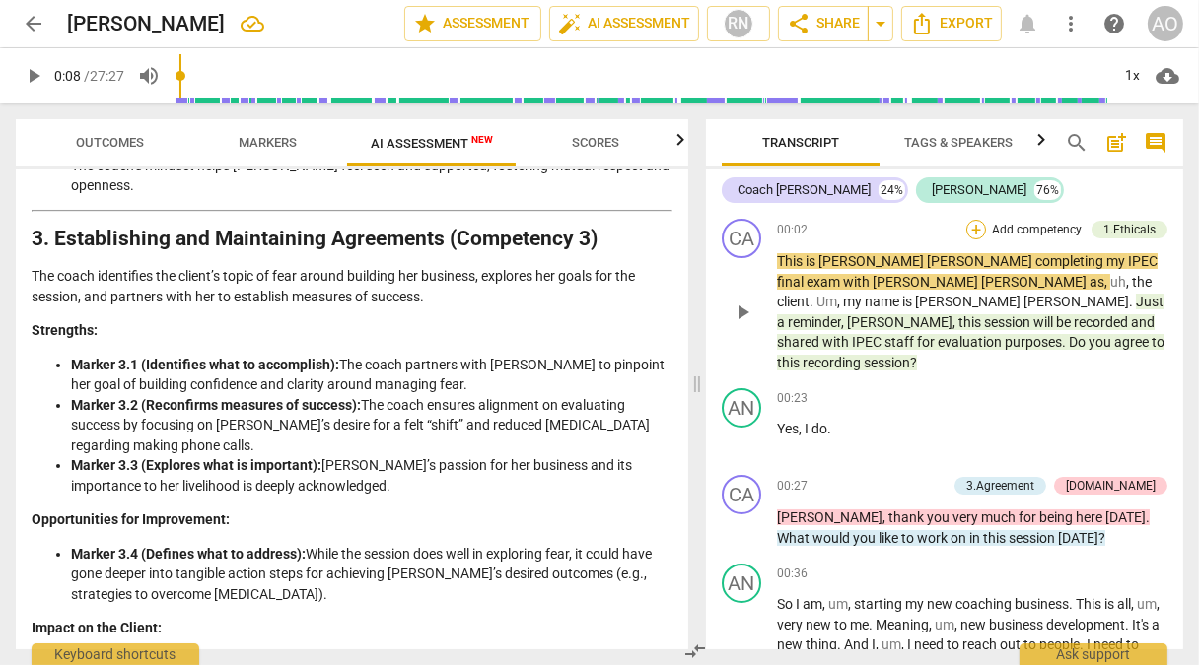
click at [972, 226] on div "+" at bounding box center [976, 230] width 20 height 20
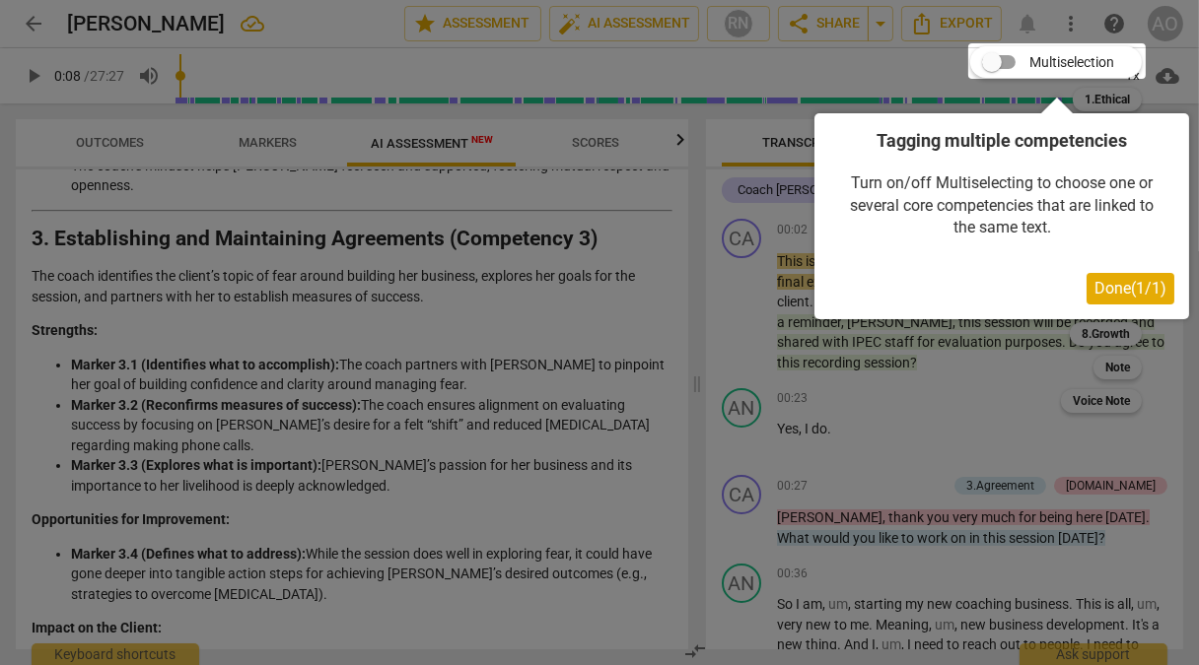
click at [1107, 287] on span "Done ( 1 / 1 )" at bounding box center [1130, 288] width 72 height 19
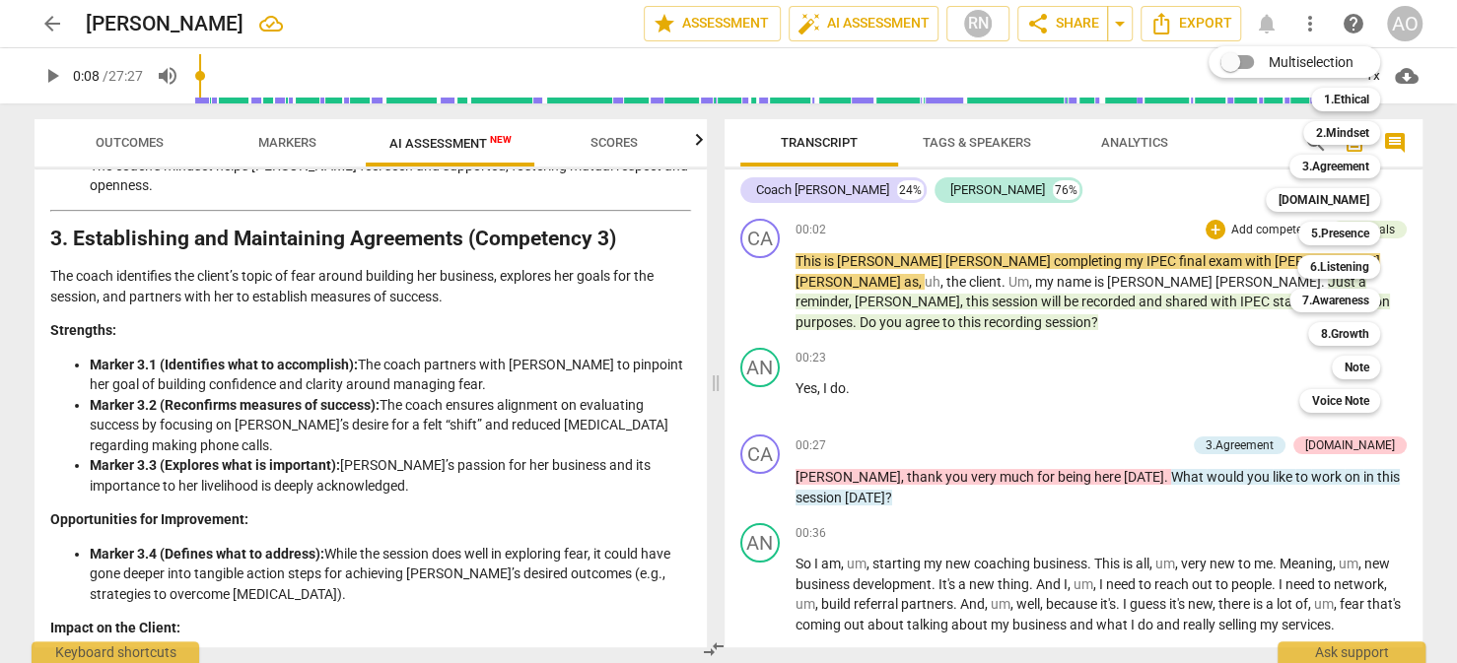
drag, startPoint x: 1419, startPoint y: 215, endPoint x: 1418, endPoint y: 229, distance: 13.8
click at [1418, 234] on div "Multiselection m 1.Ethical 1 2.Mindset 2 3.Agreement 3 [DOMAIN_NAME] 4 5.Presen…" at bounding box center [1309, 229] width 217 height 377
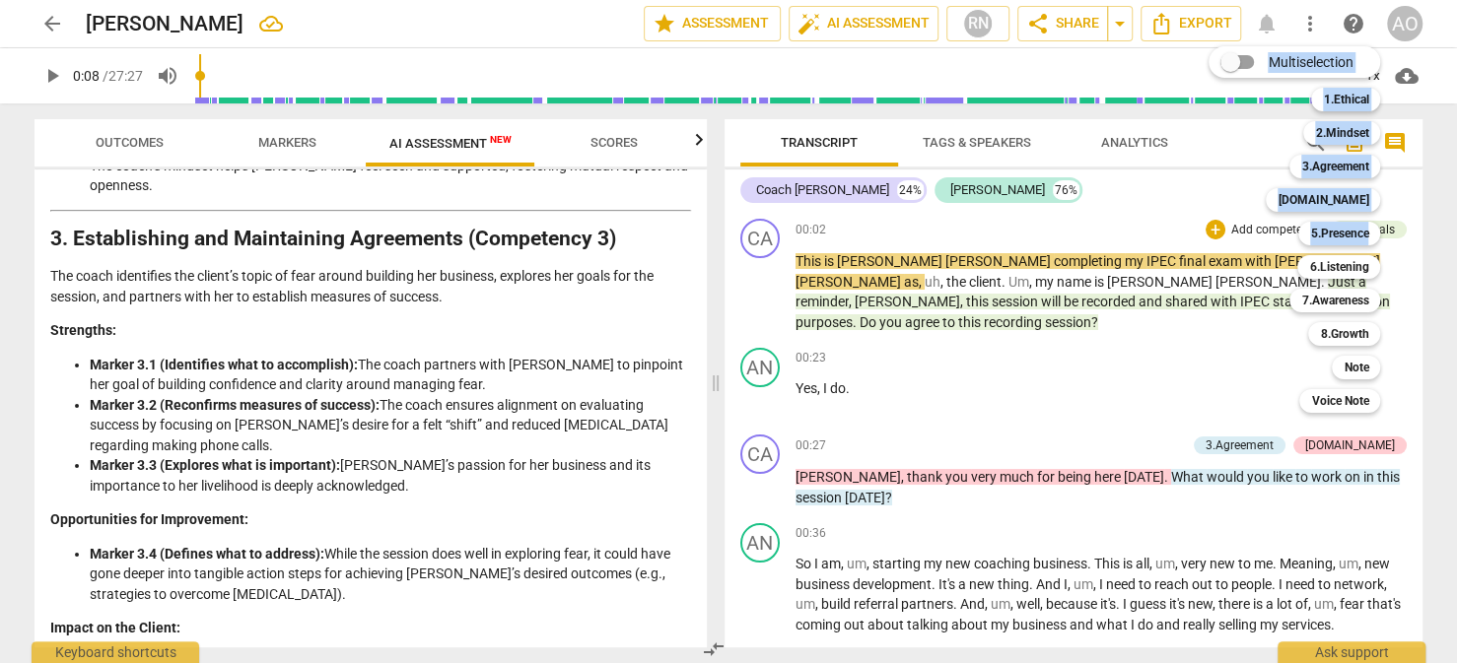
drag, startPoint x: 1418, startPoint y: 229, endPoint x: 1420, endPoint y: 216, distance: 13.0
click at [1420, 216] on div "Multiselection m 1.Ethical 1 2.Mindset 2 3.Agreement 3 [DOMAIN_NAME] 4 5.Presen…" at bounding box center [728, 331] width 1457 height 663
click at [1443, 168] on div at bounding box center [728, 331] width 1457 height 663
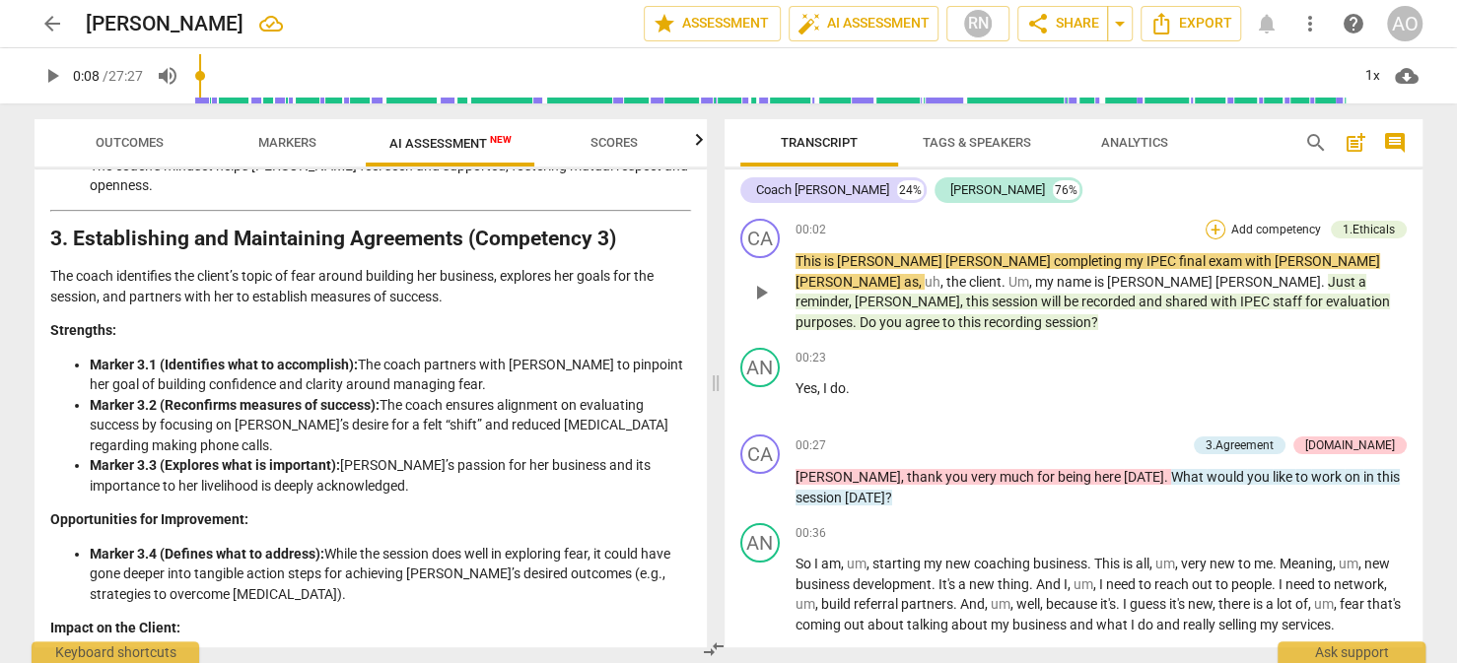
click at [1206, 226] on div "+" at bounding box center [1216, 230] width 20 height 20
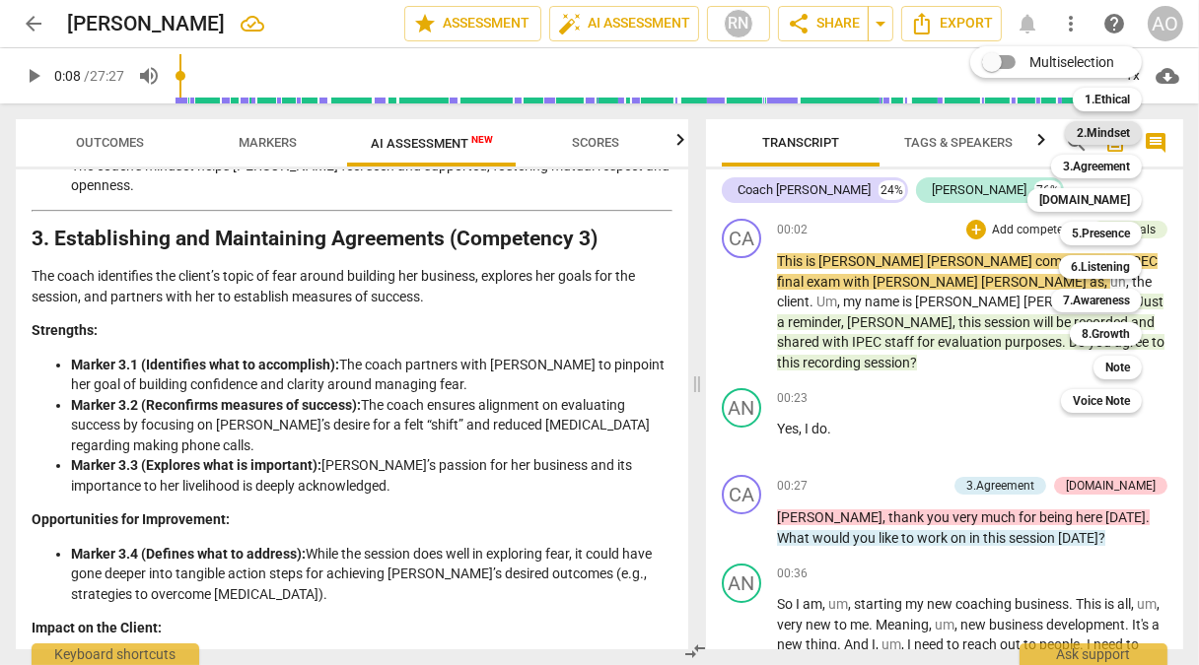
click at [1094, 134] on b "2.Mindset" at bounding box center [1103, 133] width 53 height 24
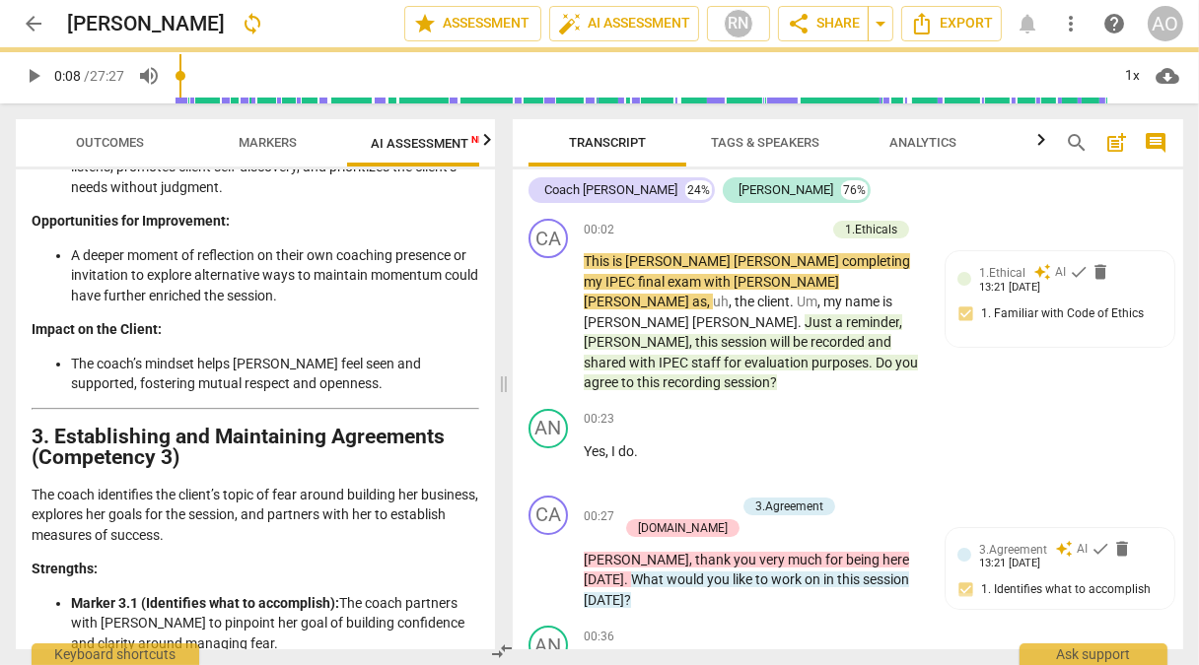
scroll to position [1223, 0]
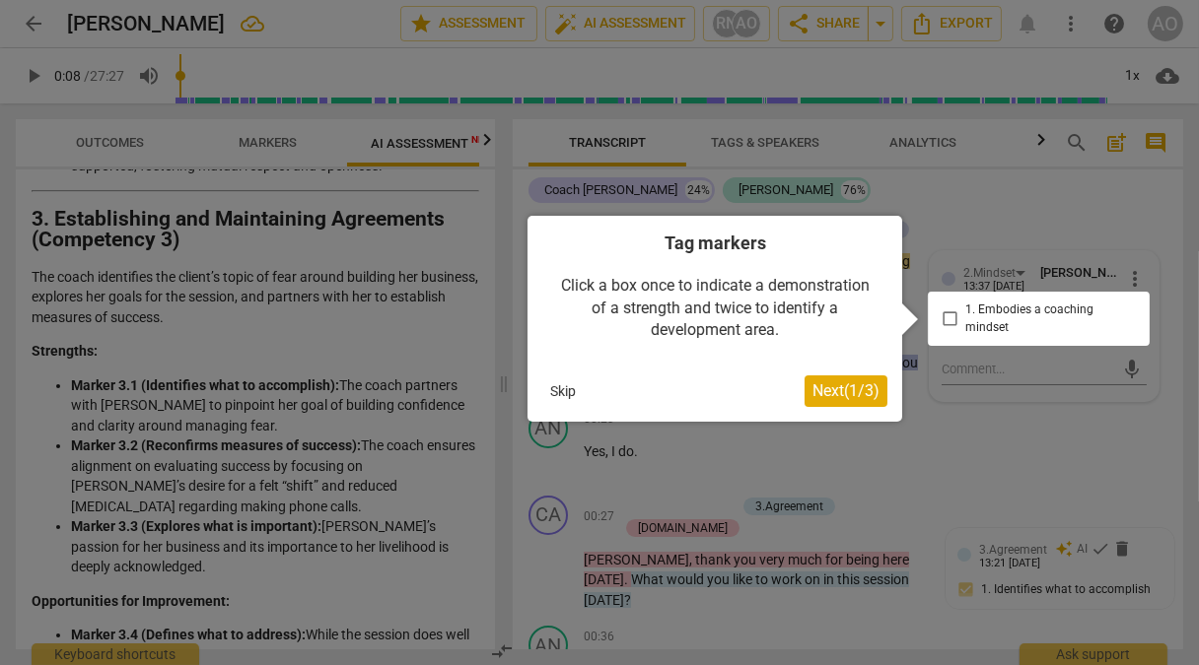
click at [837, 387] on span "Next ( 1 / 3 )" at bounding box center [845, 391] width 67 height 19
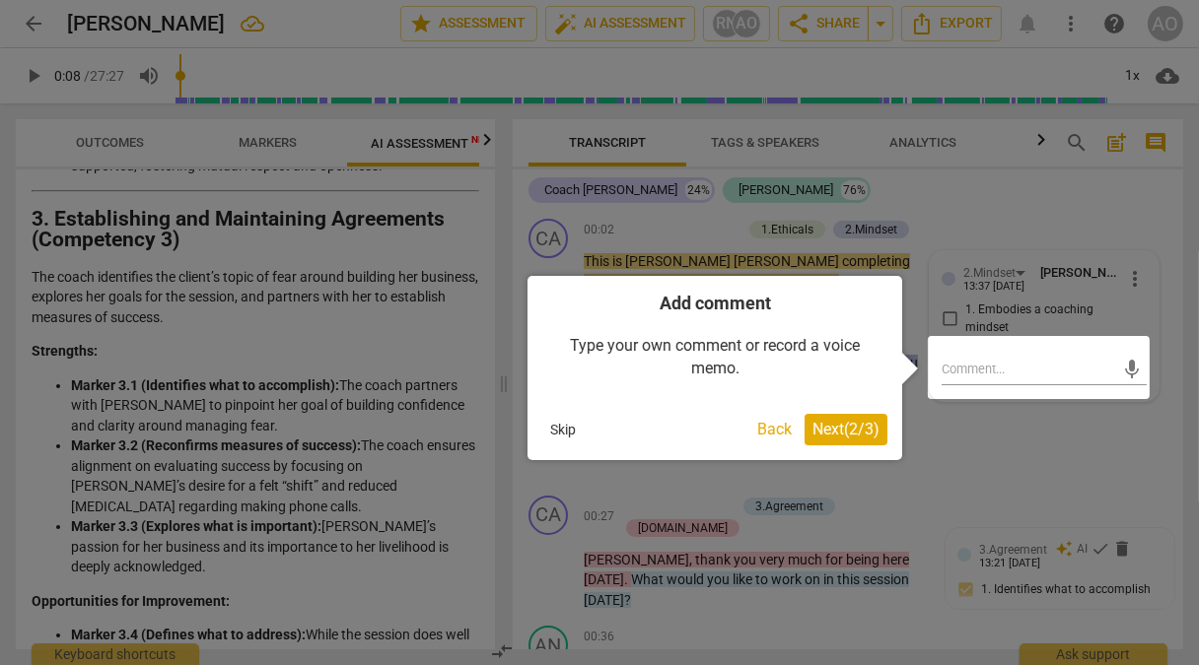
click at [828, 427] on span "Next ( 2 / 3 )" at bounding box center [845, 429] width 67 height 19
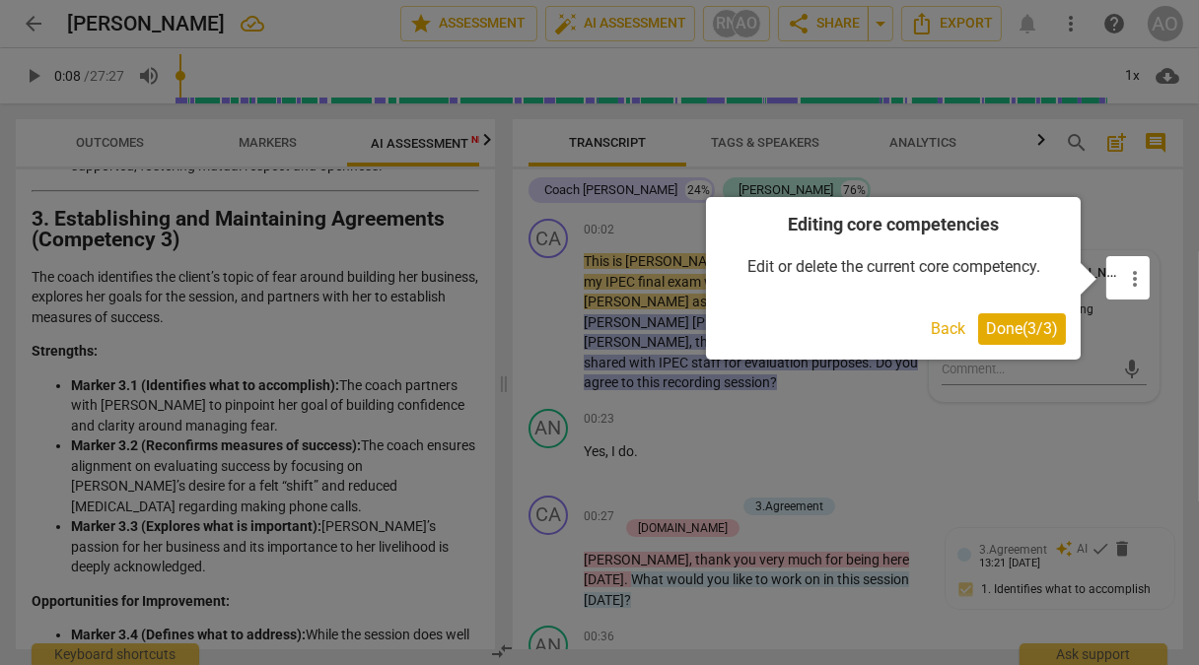
click at [1000, 330] on span "Done ( 3 / 3 )" at bounding box center [1022, 328] width 72 height 19
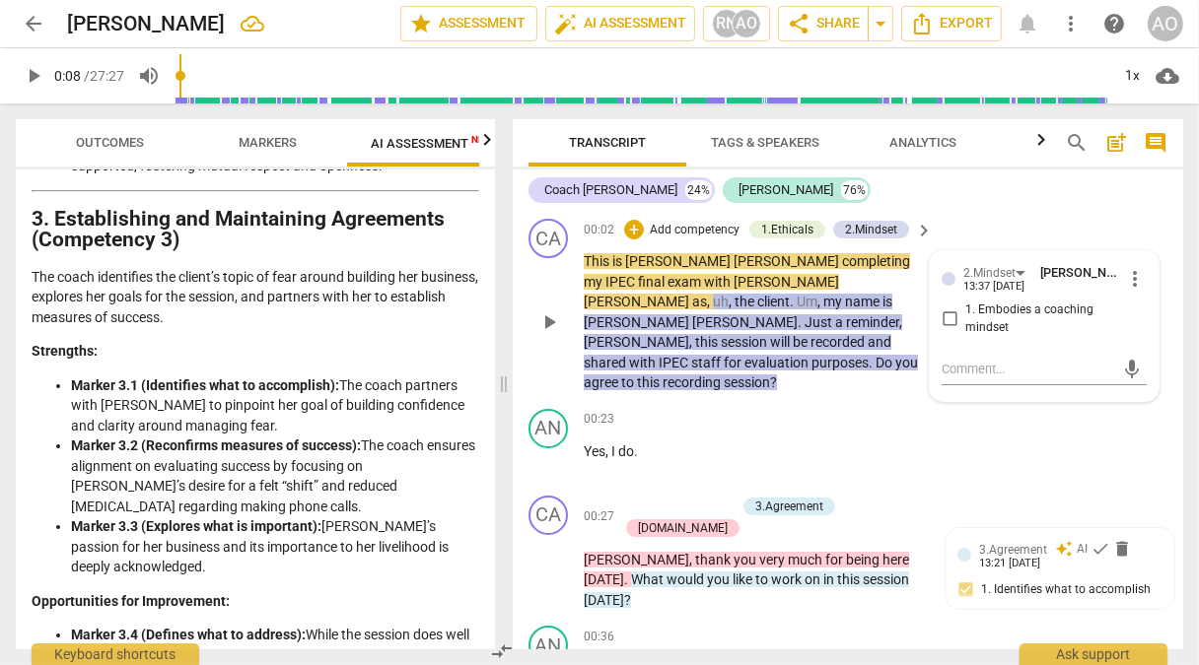
click at [942, 278] on div at bounding box center [948, 279] width 14 height 14
click at [1127, 275] on span "more_vert" at bounding box center [1135, 279] width 24 height 24
click at [1114, 192] on div at bounding box center [599, 332] width 1199 height 665
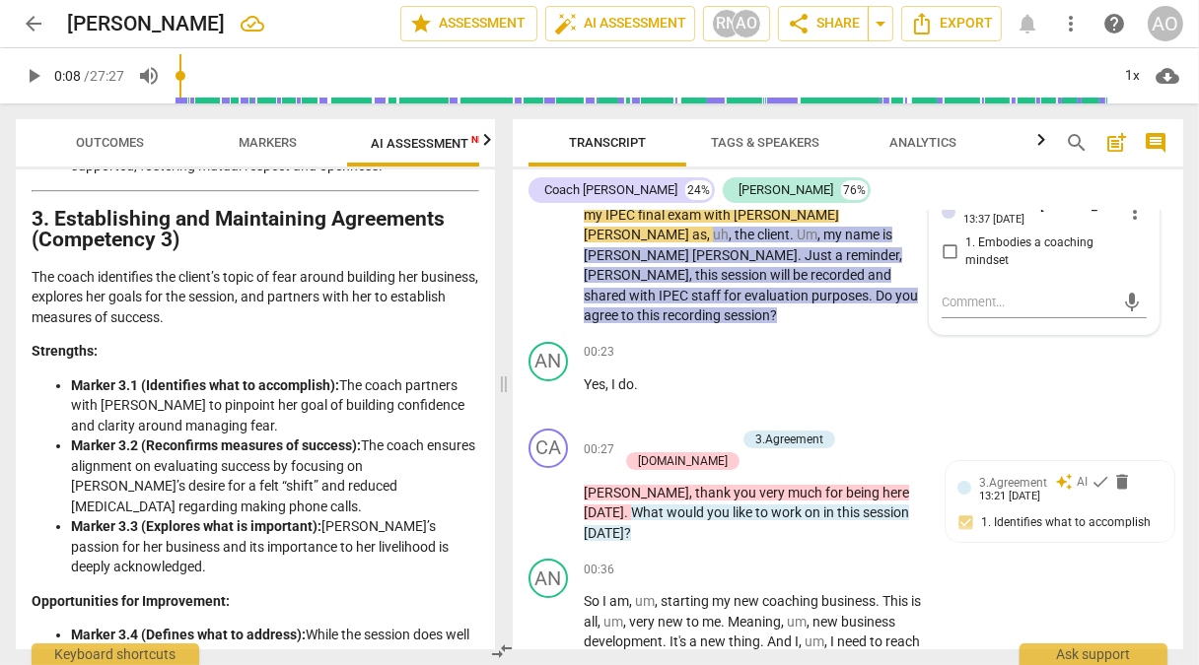
scroll to position [0, 0]
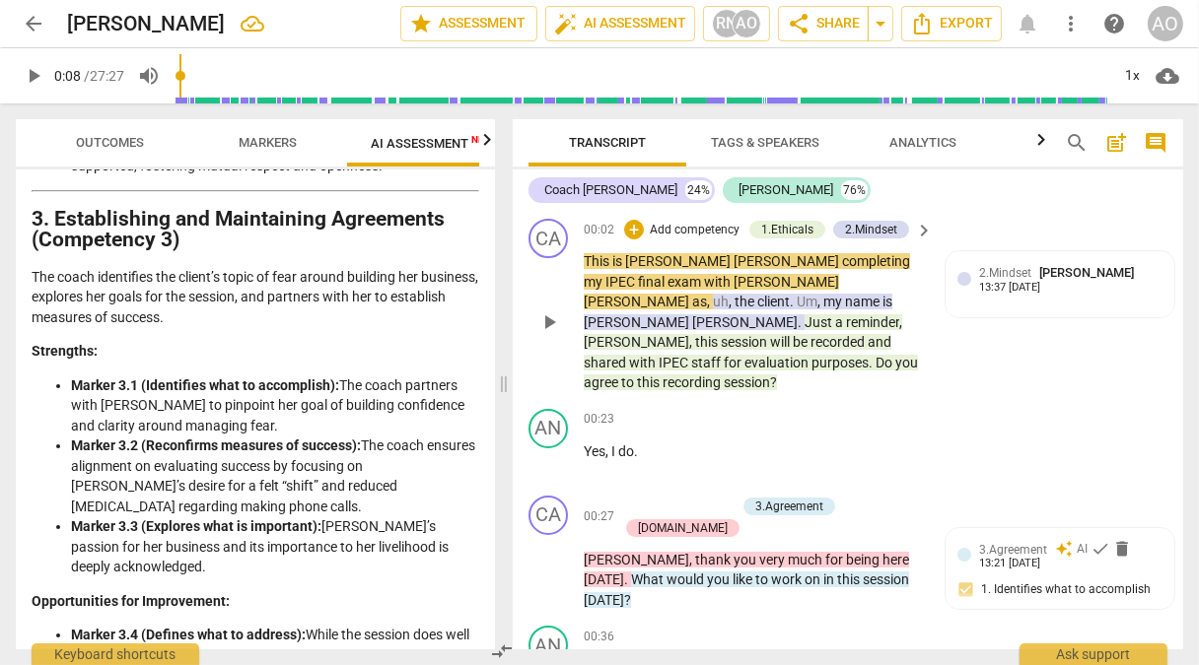
click at [921, 229] on span "keyboard_arrow_right" at bounding box center [924, 231] width 24 height 24
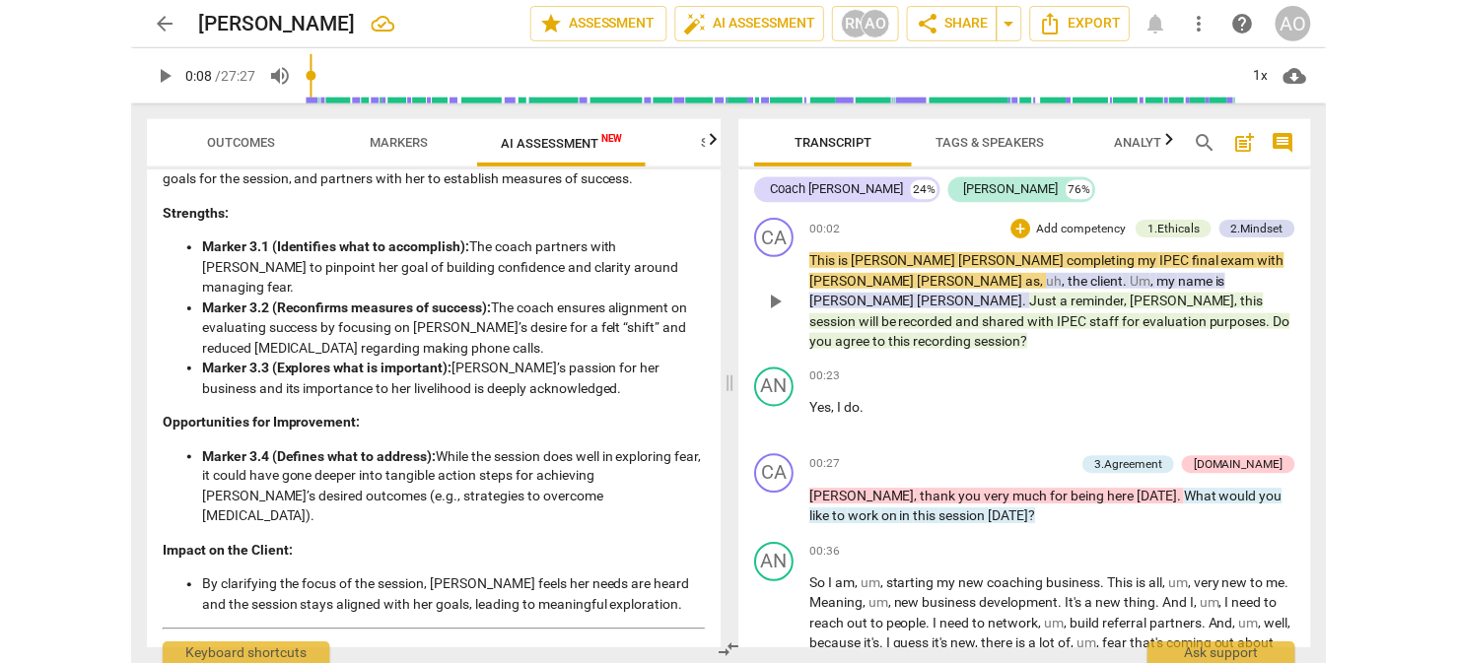
scroll to position [1127, 0]
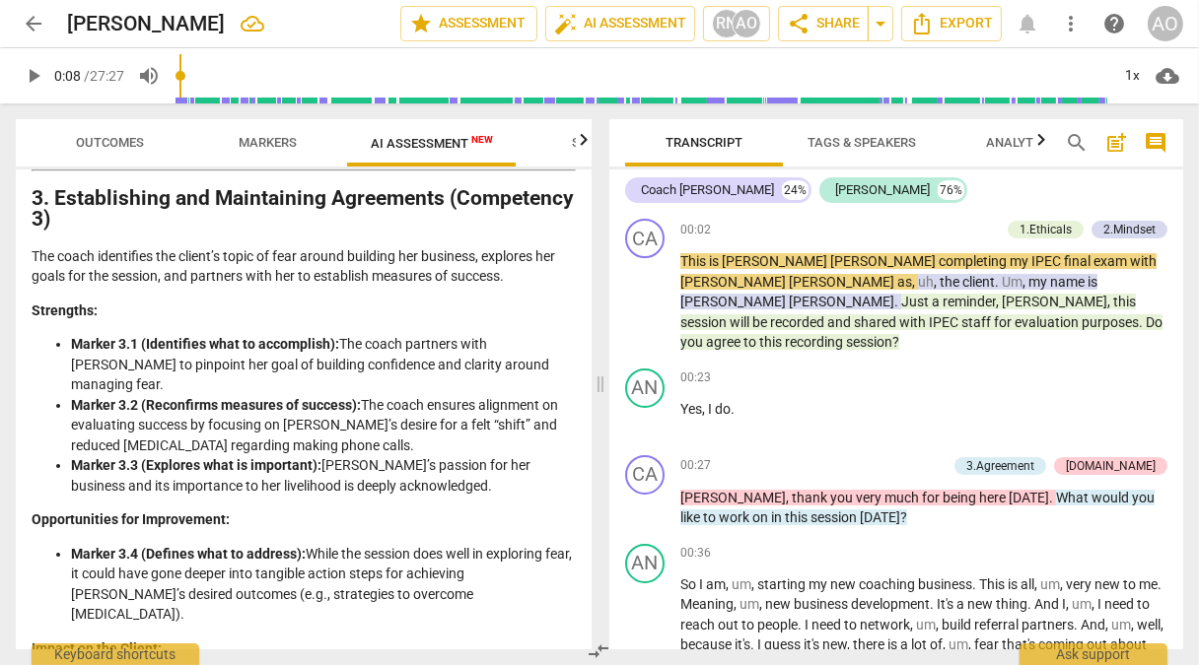
click at [897, 146] on span "Tags & Speakers" at bounding box center [861, 142] width 108 height 15
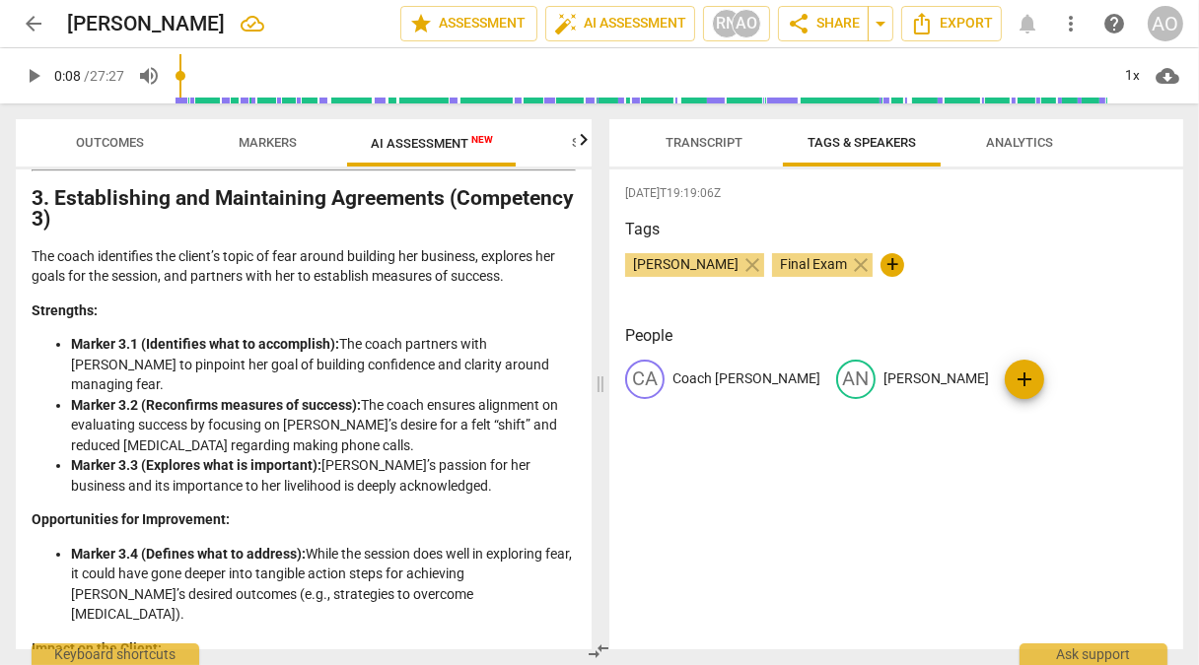
click at [999, 151] on span "Analytics" at bounding box center [1019, 143] width 114 height 27
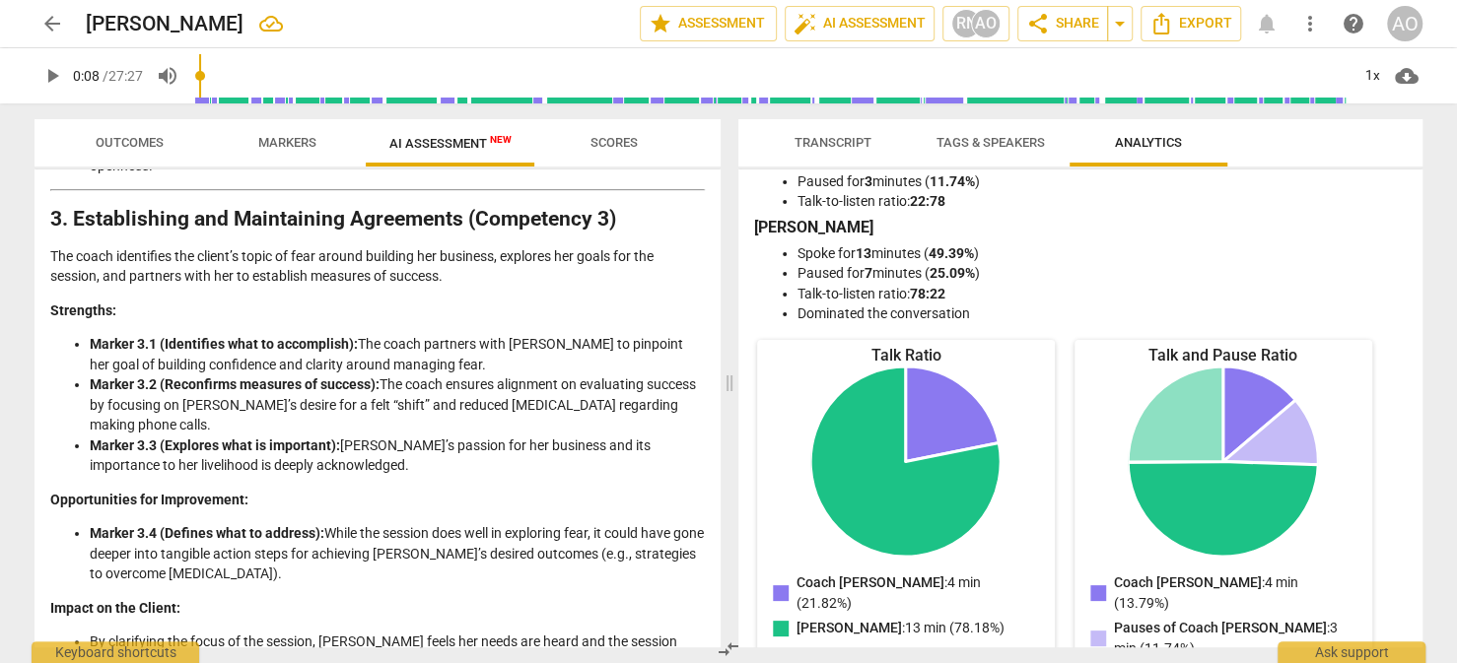
scroll to position [21, 0]
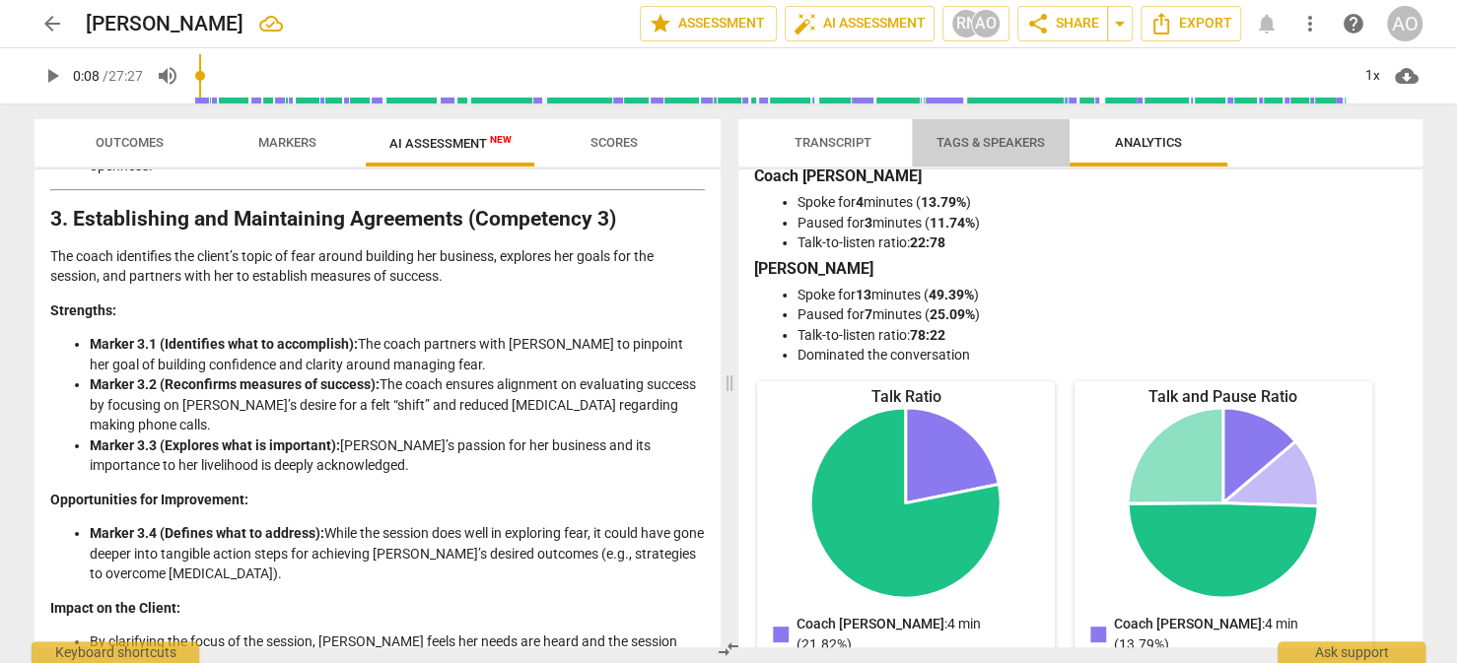
click at [1001, 146] on span "Tags & Speakers" at bounding box center [991, 142] width 108 height 15
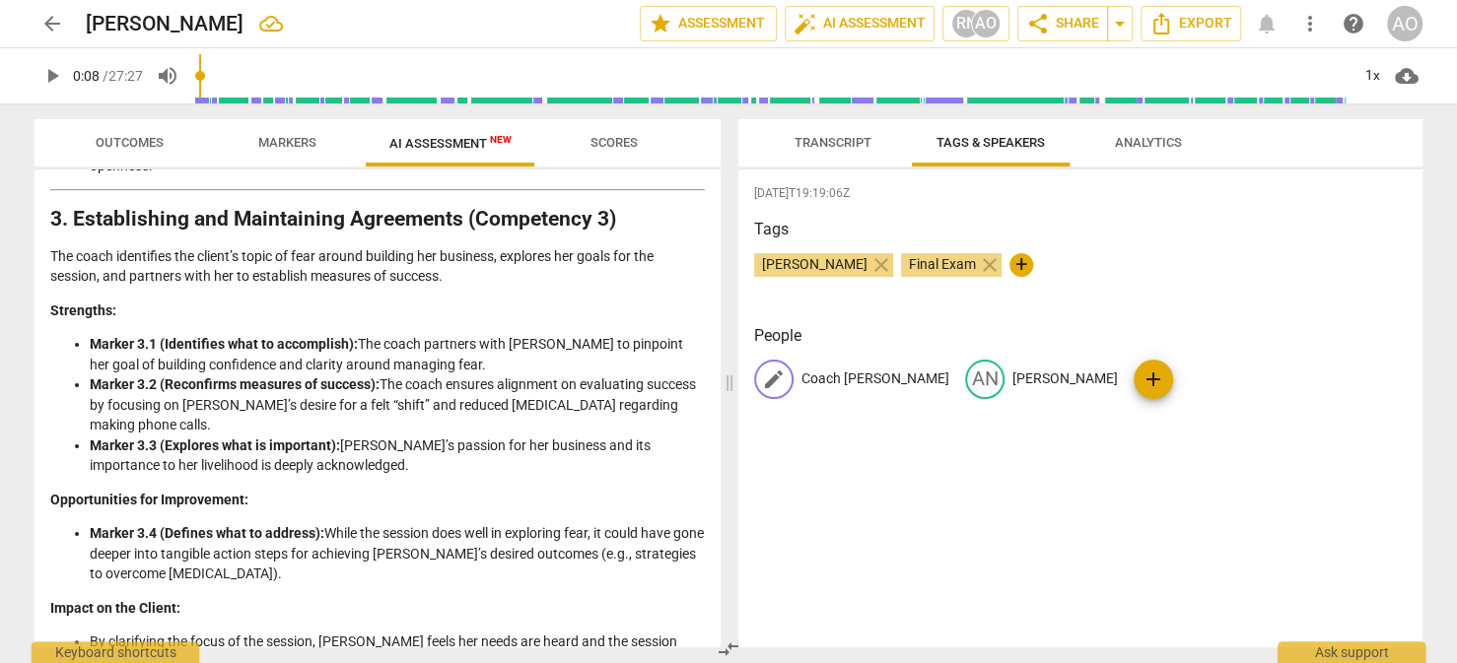
click at [784, 381] on span "edit" at bounding box center [774, 380] width 24 height 24
click at [835, 377] on input "Coach [PERSON_NAME]" at bounding box center [880, 380] width 158 height 32
drag, startPoint x: 844, startPoint y: 376, endPoint x: 765, endPoint y: 370, distance: 79.1
click at [765, 370] on div "edit Coach [PERSON_NAME]" at bounding box center [872, 379] width 236 height 39
type input "[PERSON_NAME]"
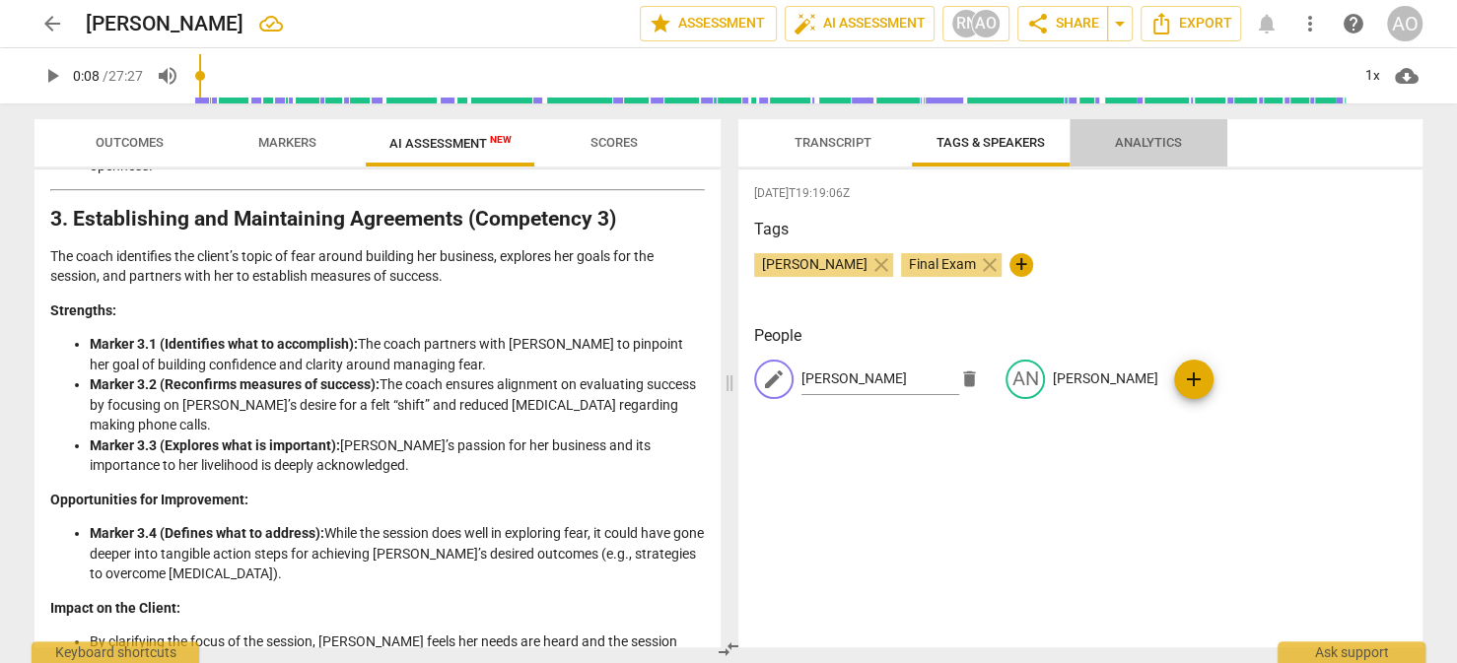
click at [1130, 145] on span "Analytics" at bounding box center [1148, 142] width 67 height 15
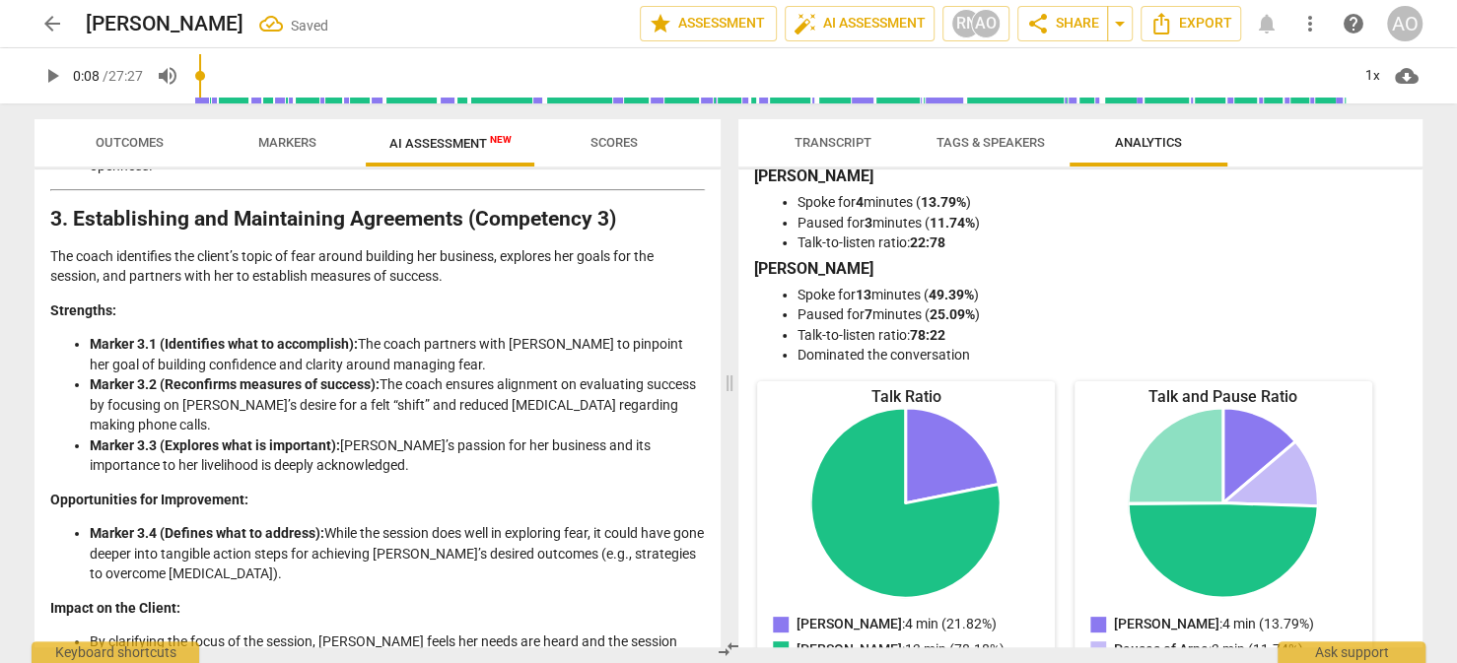
click at [986, 149] on span "Tags & Speakers" at bounding box center [991, 142] width 108 height 15
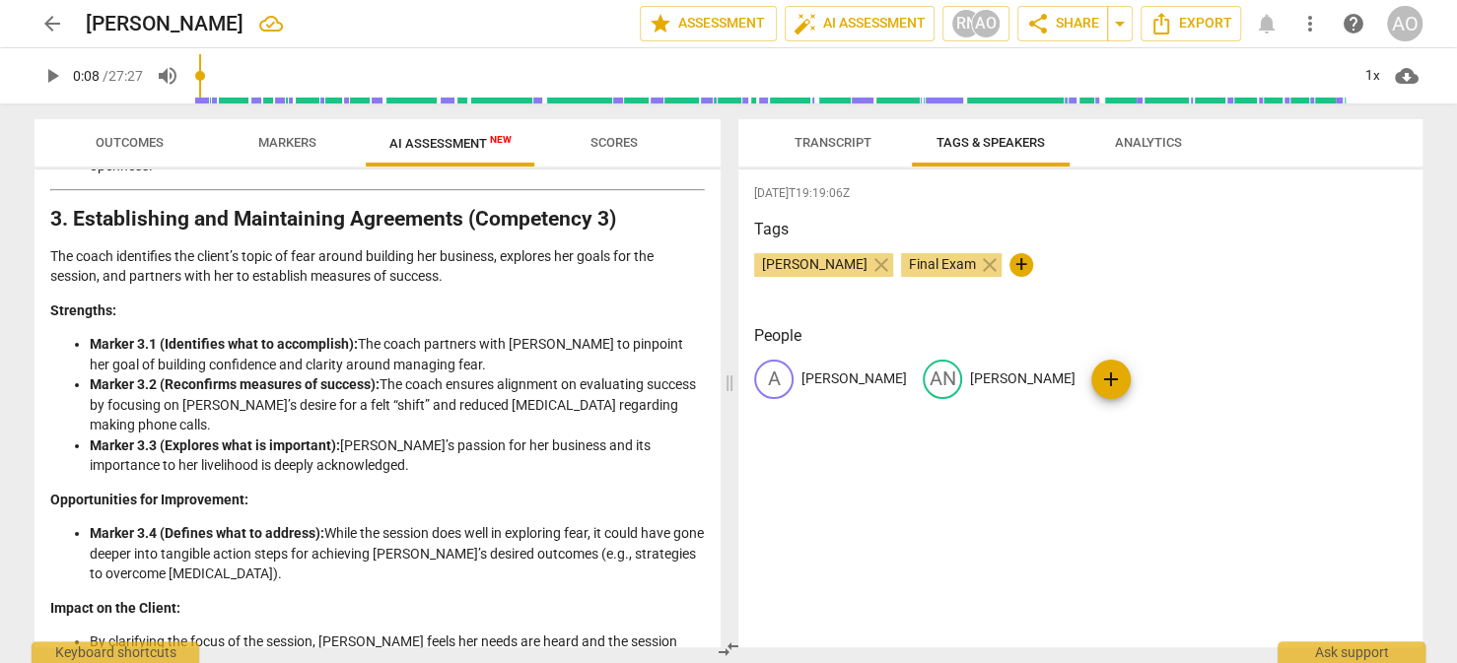
click at [826, 147] on span "Transcript" at bounding box center [833, 142] width 77 height 15
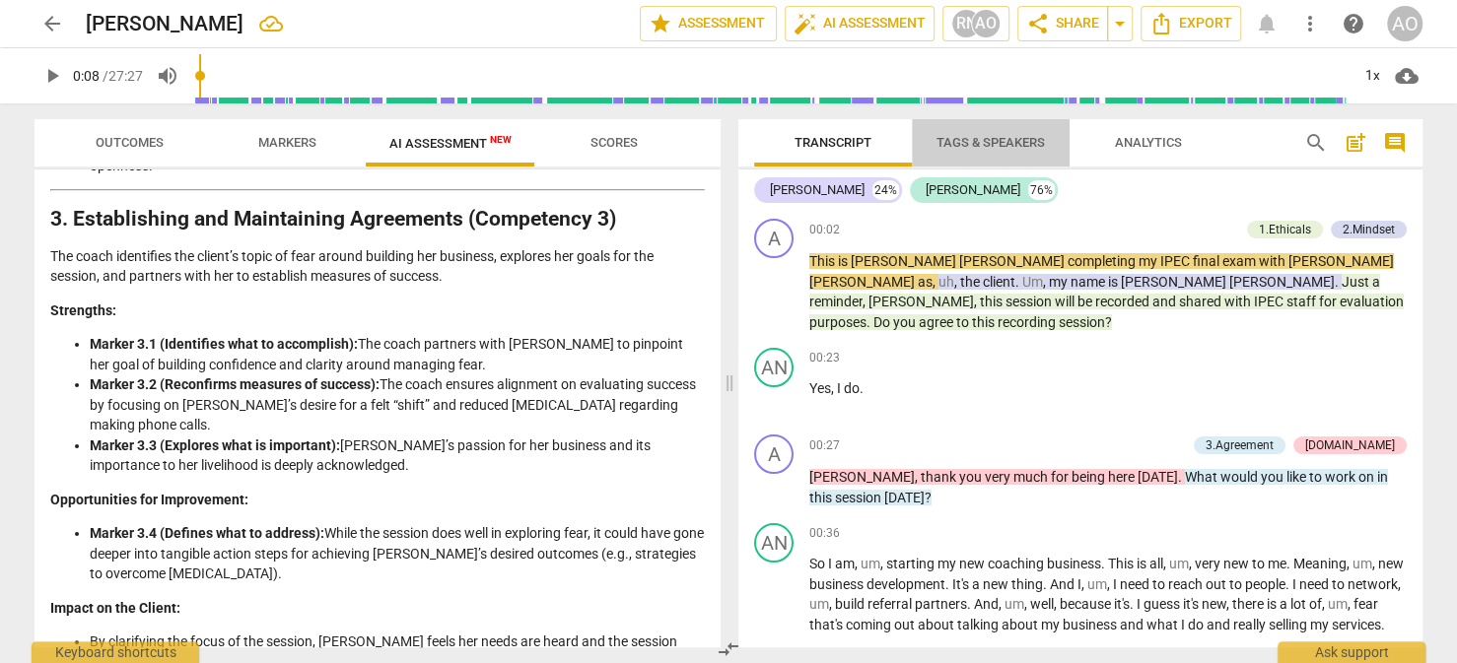
click at [954, 139] on span "Tags & Speakers" at bounding box center [991, 142] width 108 height 15
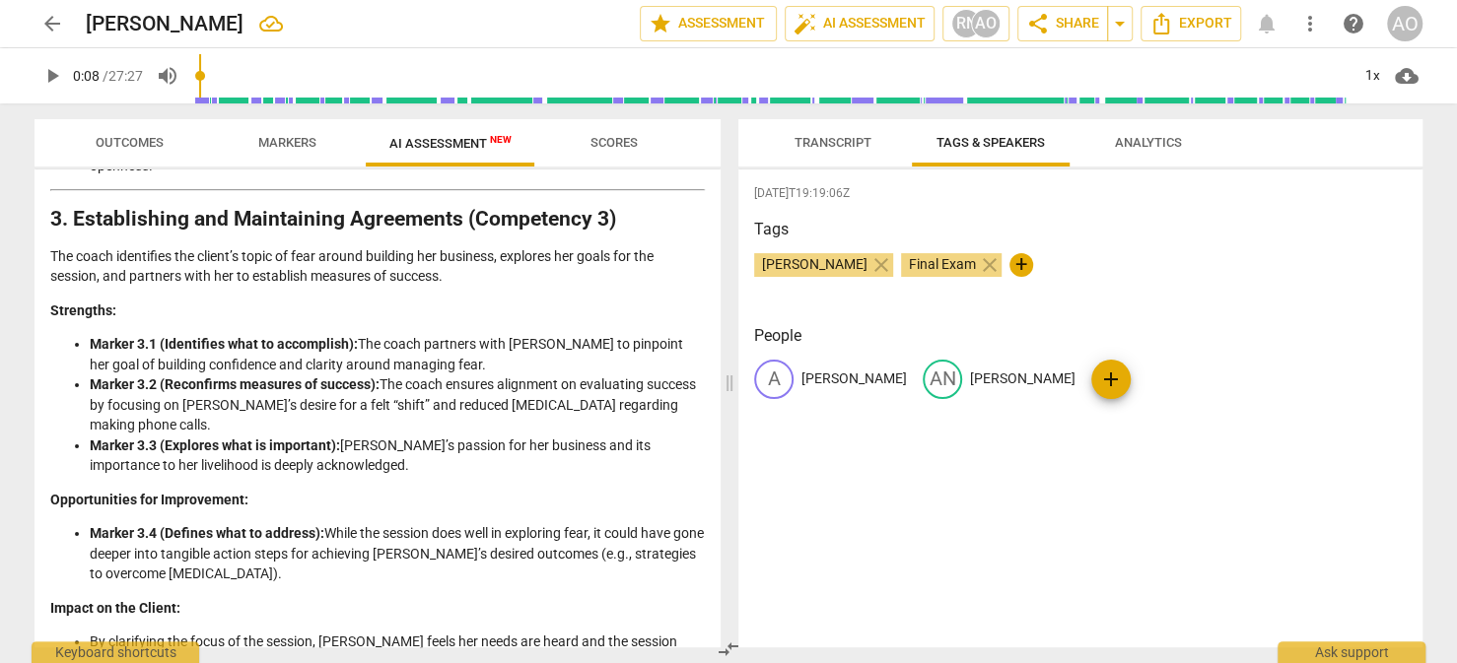
click at [289, 150] on span "Markers" at bounding box center [287, 142] width 58 height 15
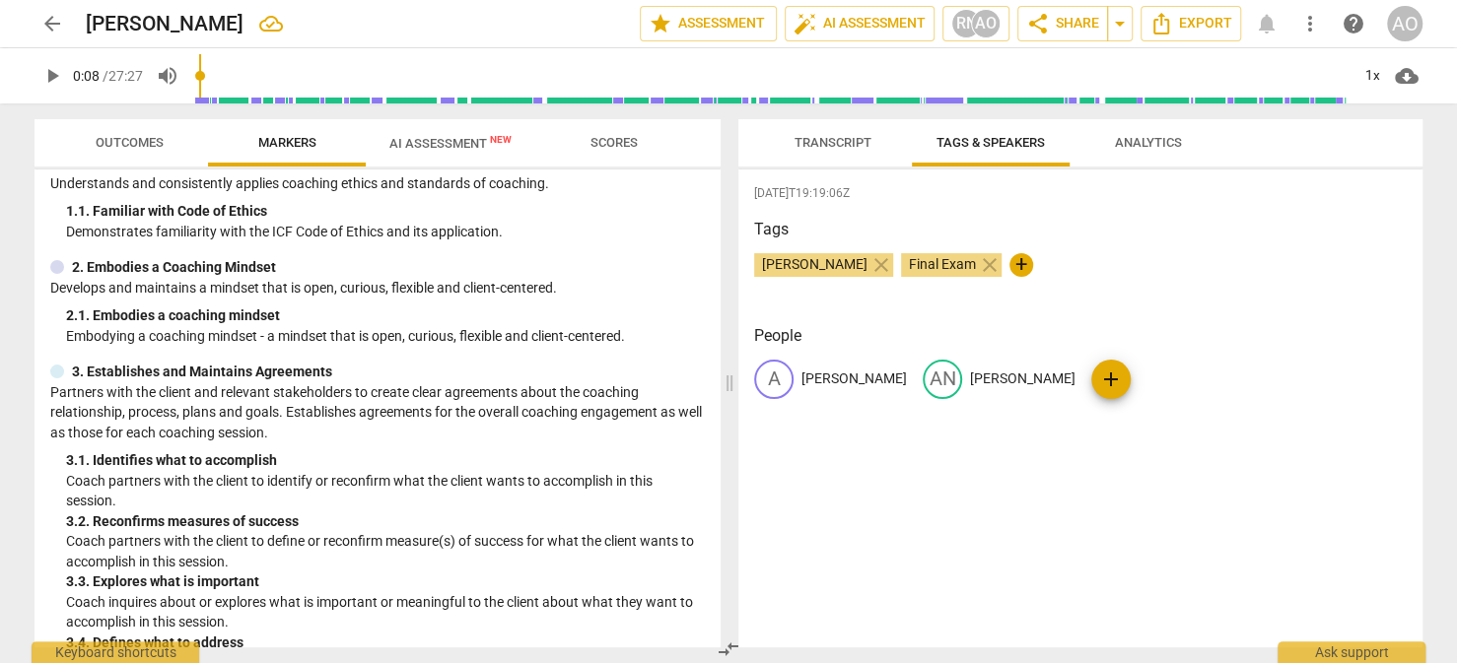
scroll to position [0, 0]
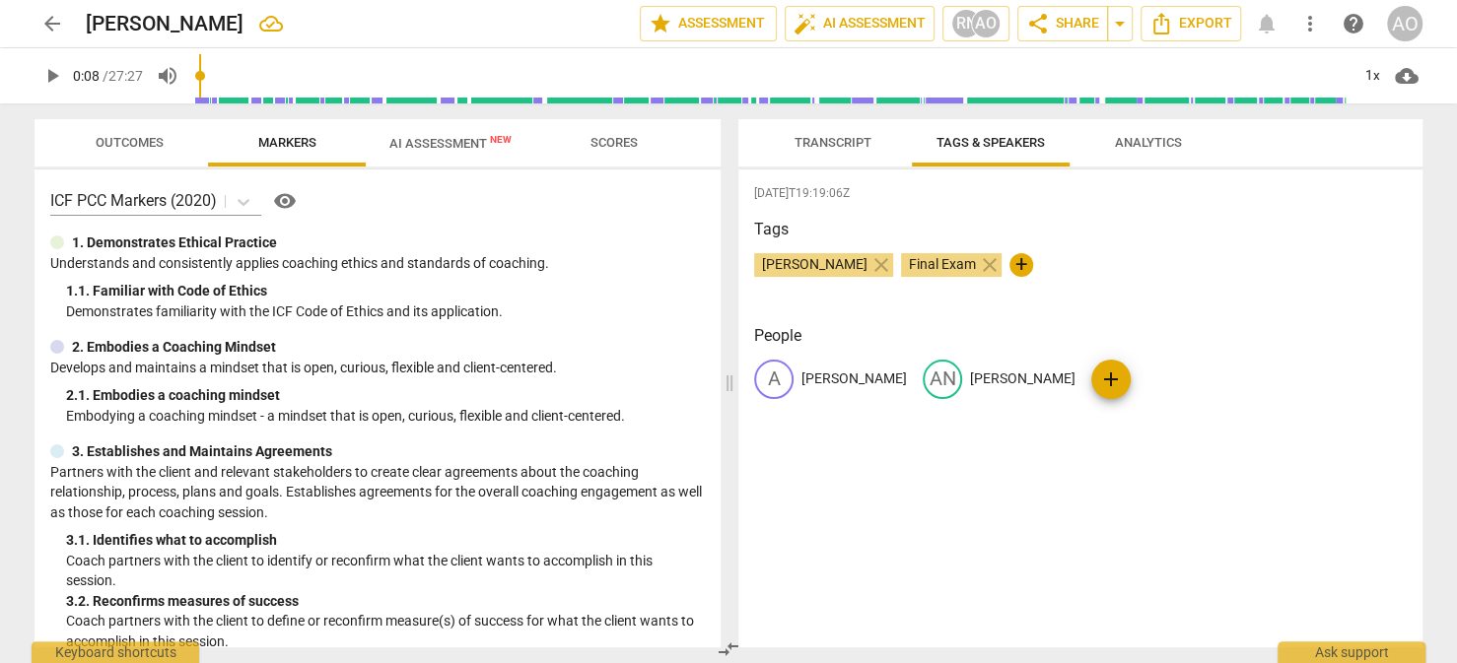
click at [144, 146] on span "Outcomes" at bounding box center [130, 142] width 68 height 15
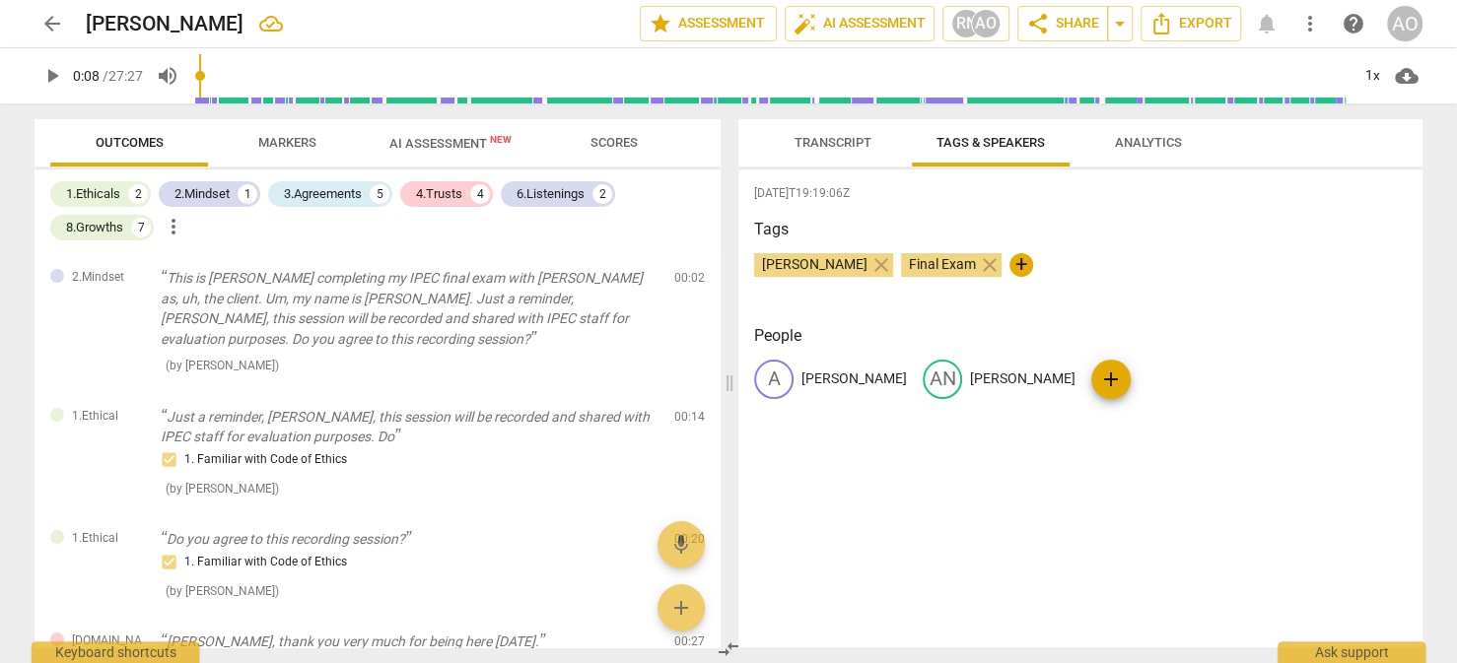
type input "9"
